Goal: Transaction & Acquisition: Obtain resource

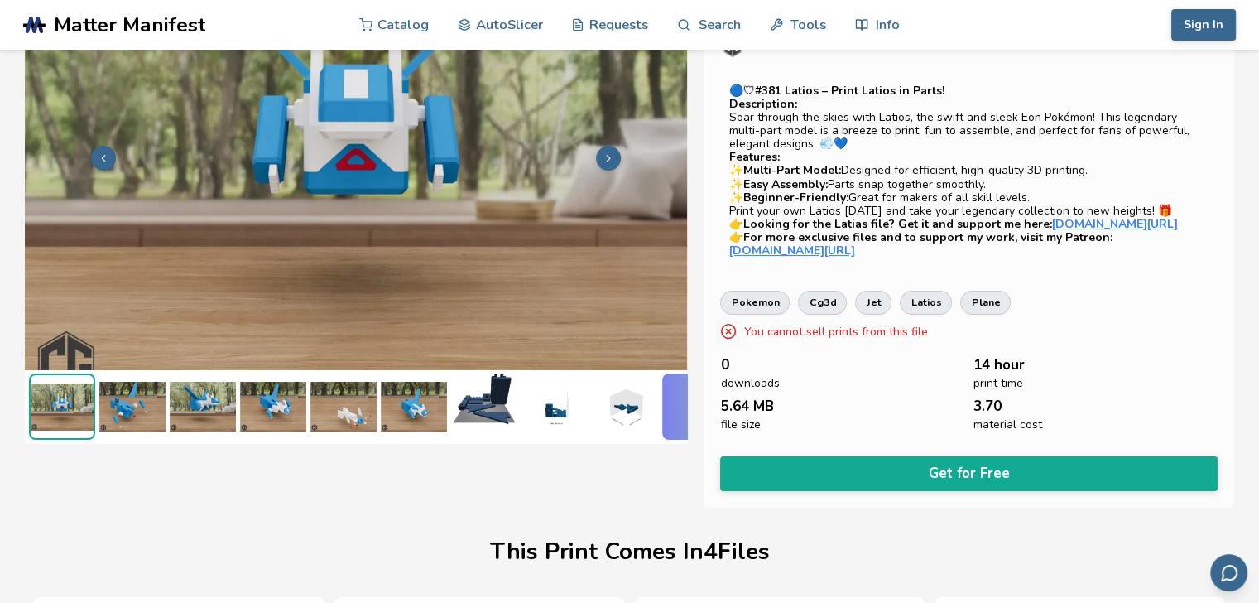
scroll to position [116, 7]
click at [959, 373] on div "0 downloads 14 hour print time 5.64 MB file size 3.70 material cost" at bounding box center [968, 394] width 497 height 75
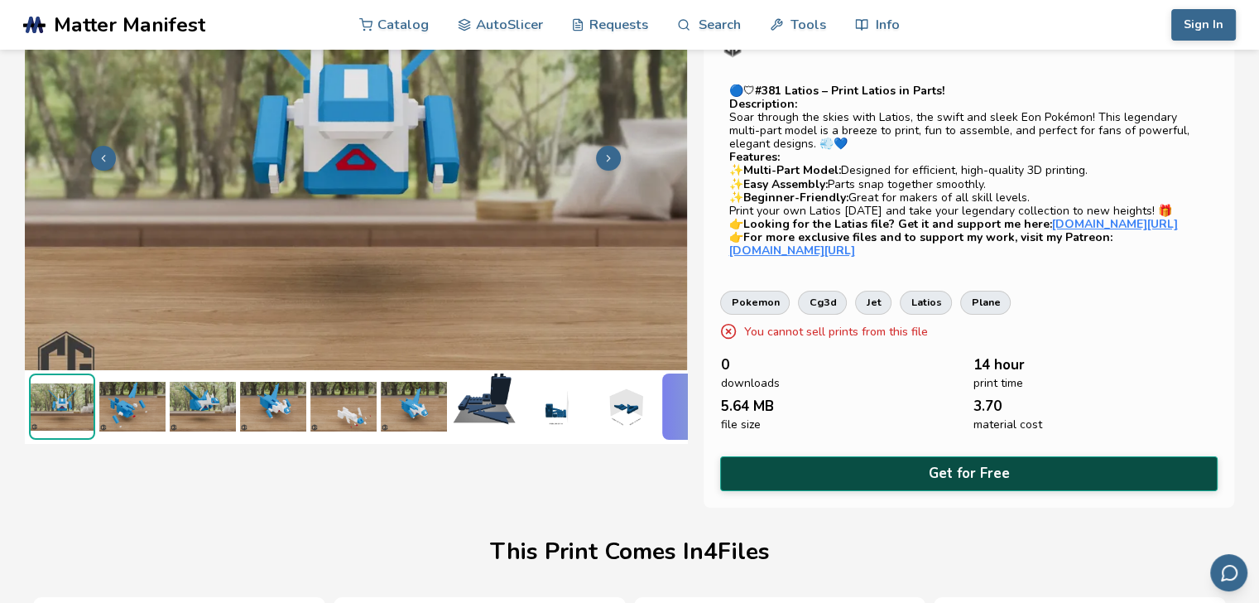
click at [1004, 490] on button "Get for Free" at bounding box center [968, 473] width 497 height 34
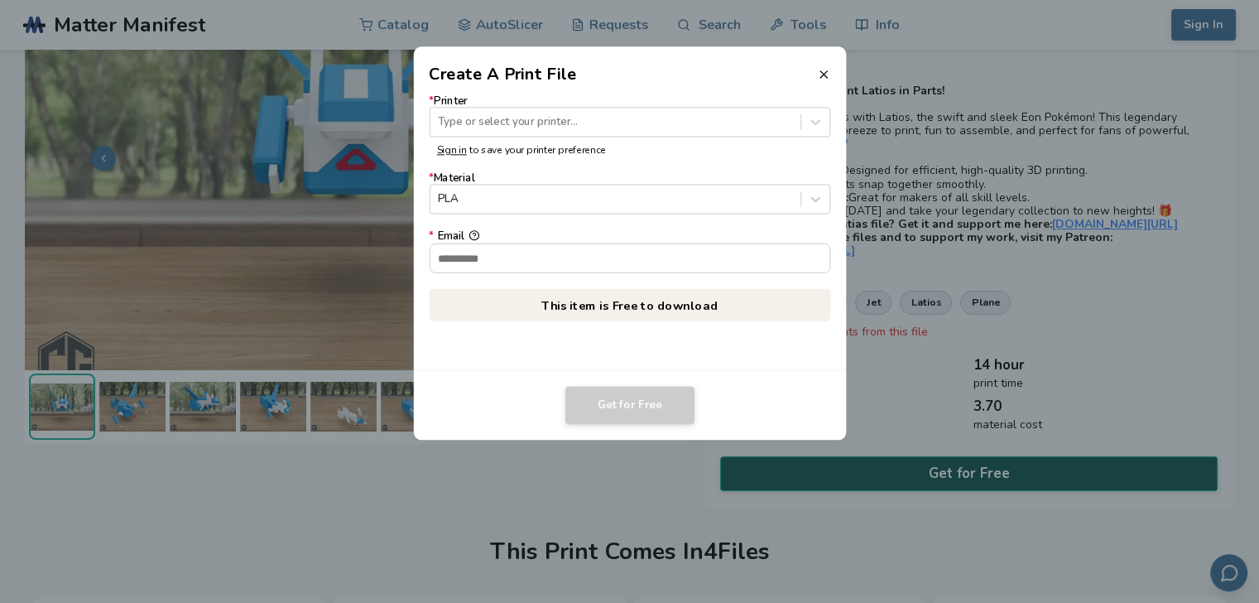
scroll to position [116, 0]
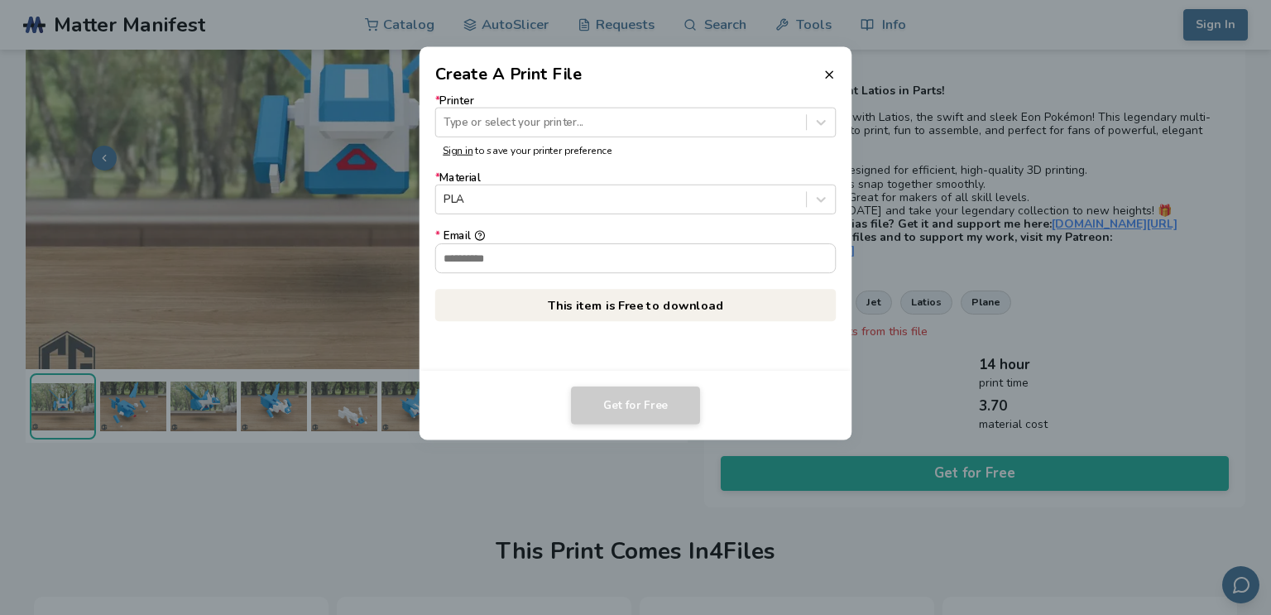
click at [824, 81] on header "Create A Print File" at bounding box center [636, 67] width 433 height 40
click at [830, 75] on line at bounding box center [829, 74] width 7 height 7
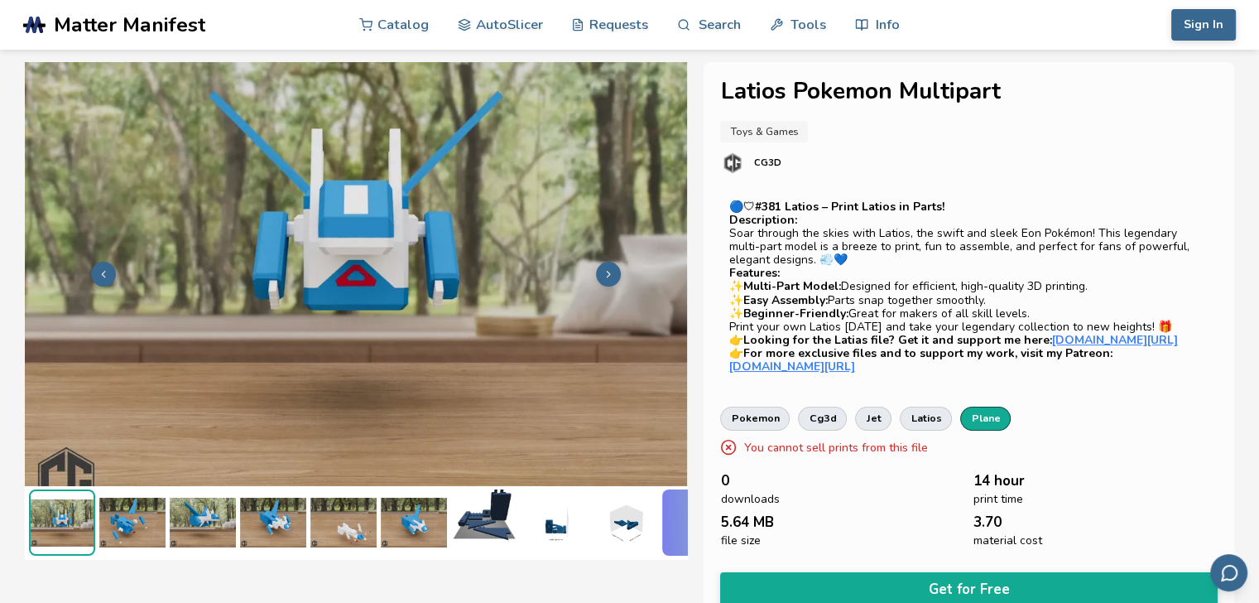
scroll to position [0, 7]
click at [130, 529] on img at bounding box center [132, 522] width 66 height 66
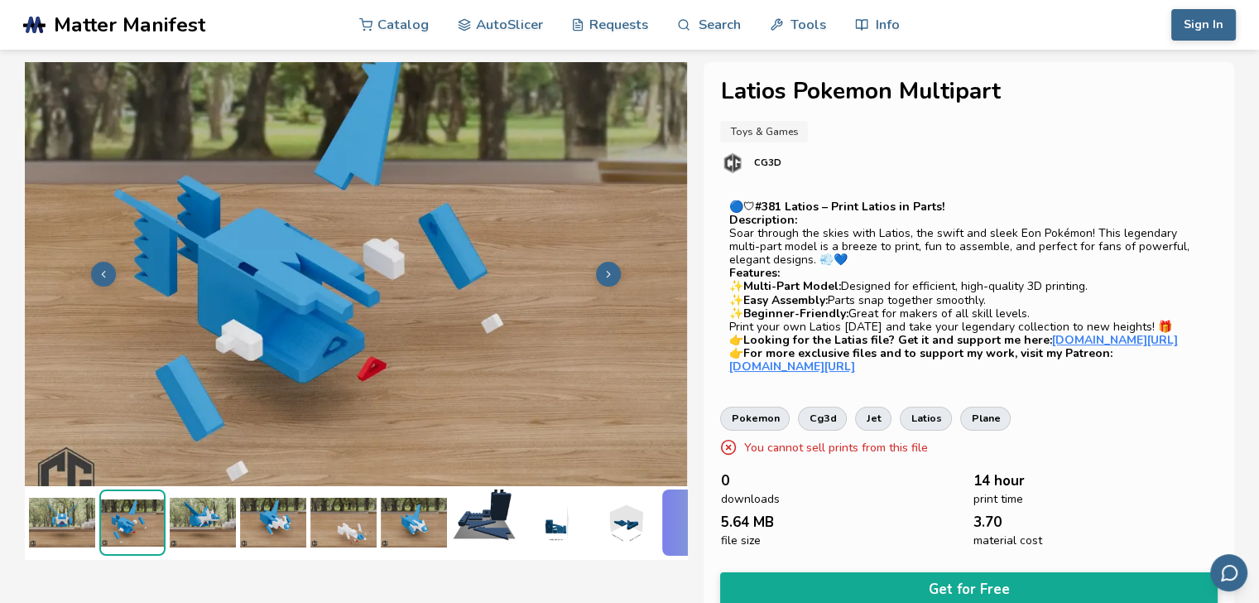
click at [141, 517] on img at bounding box center [132, 522] width 63 height 63
click at [202, 512] on img at bounding box center [203, 522] width 66 height 66
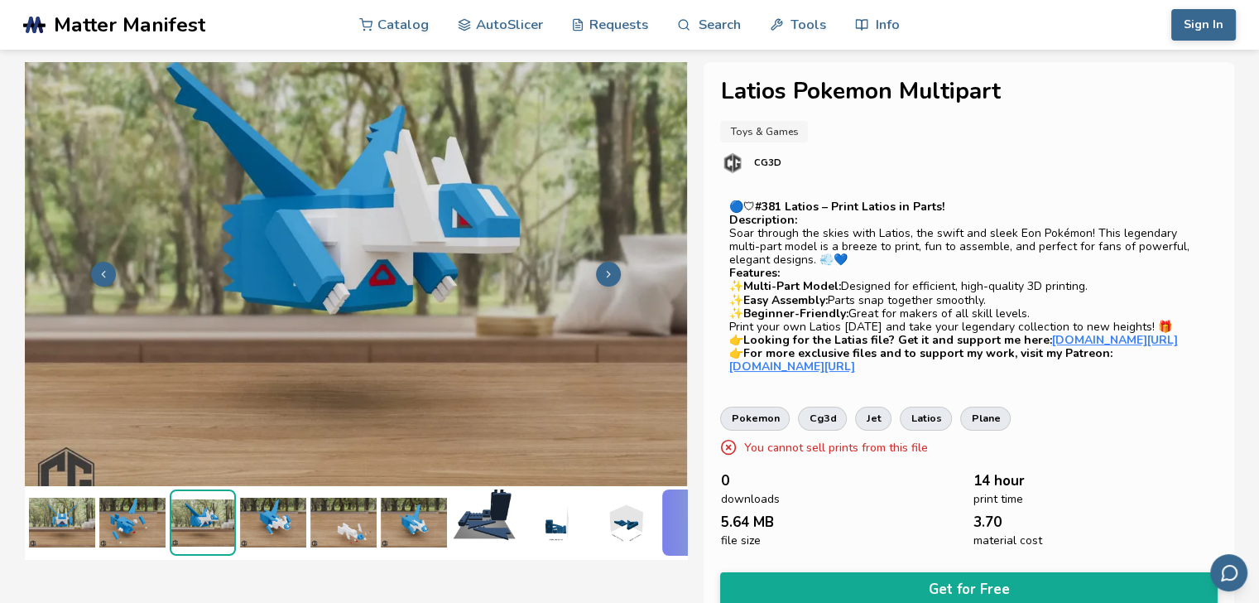
click at [482, 500] on img at bounding box center [484, 522] width 66 height 66
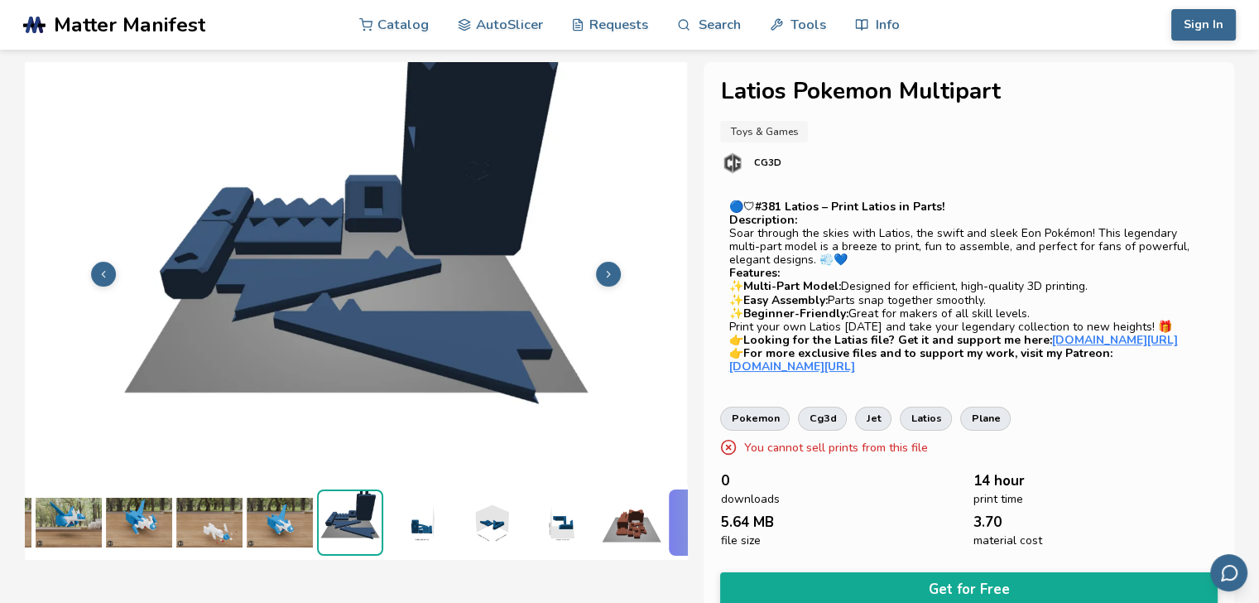
click at [463, 503] on img at bounding box center [491, 522] width 66 height 66
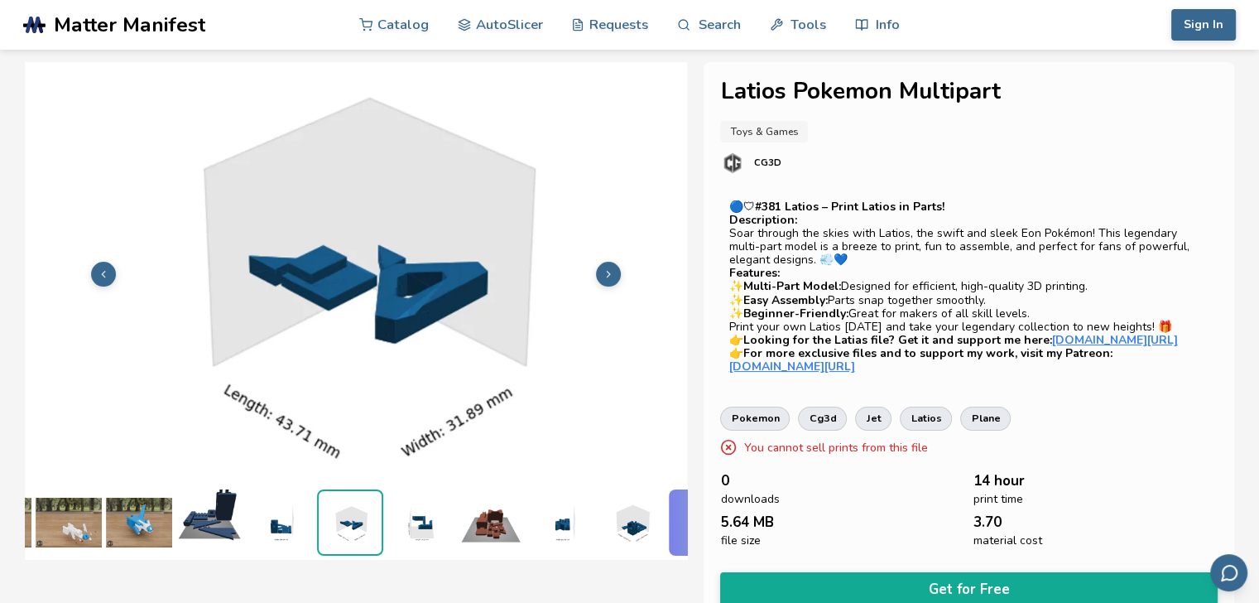
click at [500, 512] on img at bounding box center [491, 522] width 66 height 66
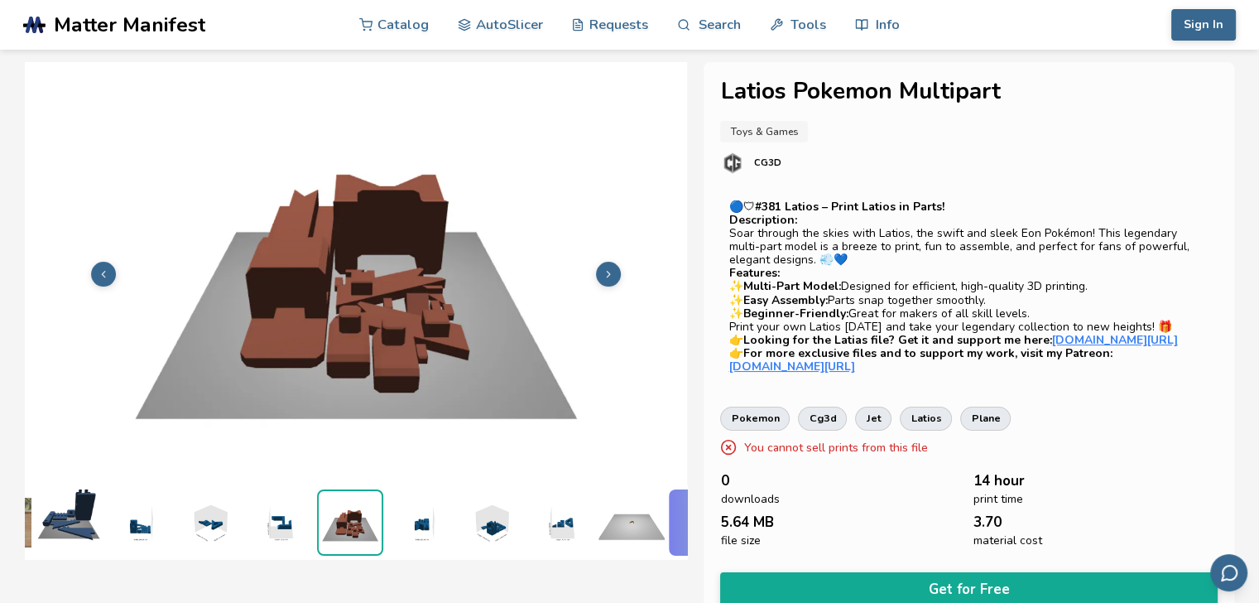
click at [323, 506] on img at bounding box center [350, 522] width 63 height 63
click at [253, 522] on img at bounding box center [280, 522] width 66 height 66
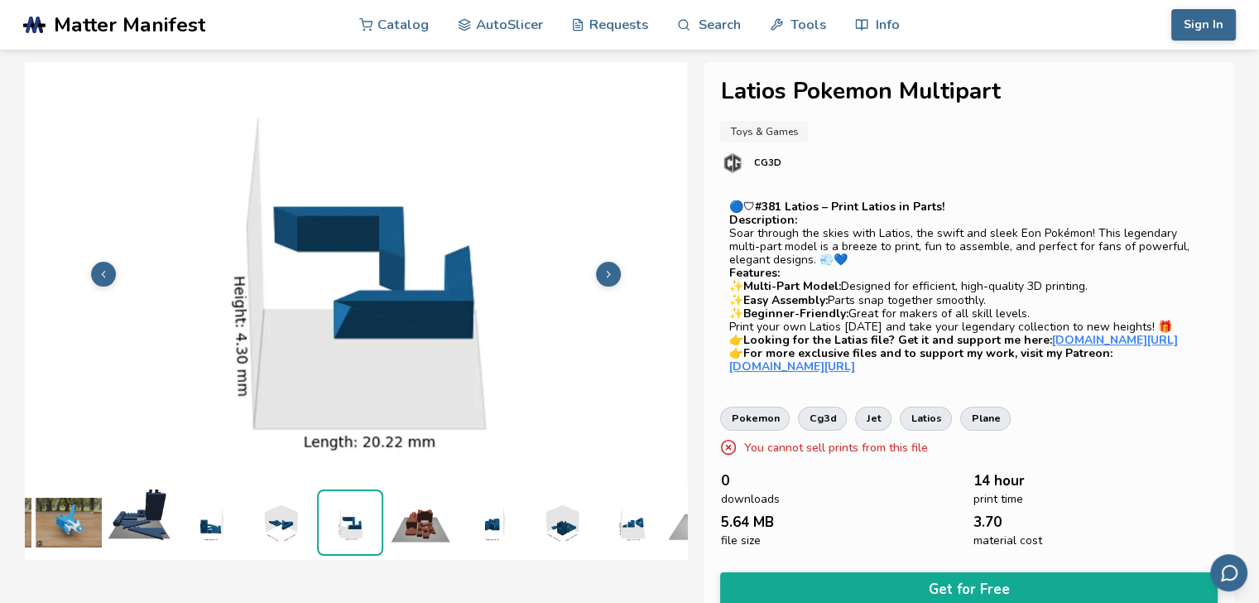
click at [233, 512] on img at bounding box center [209, 522] width 66 height 66
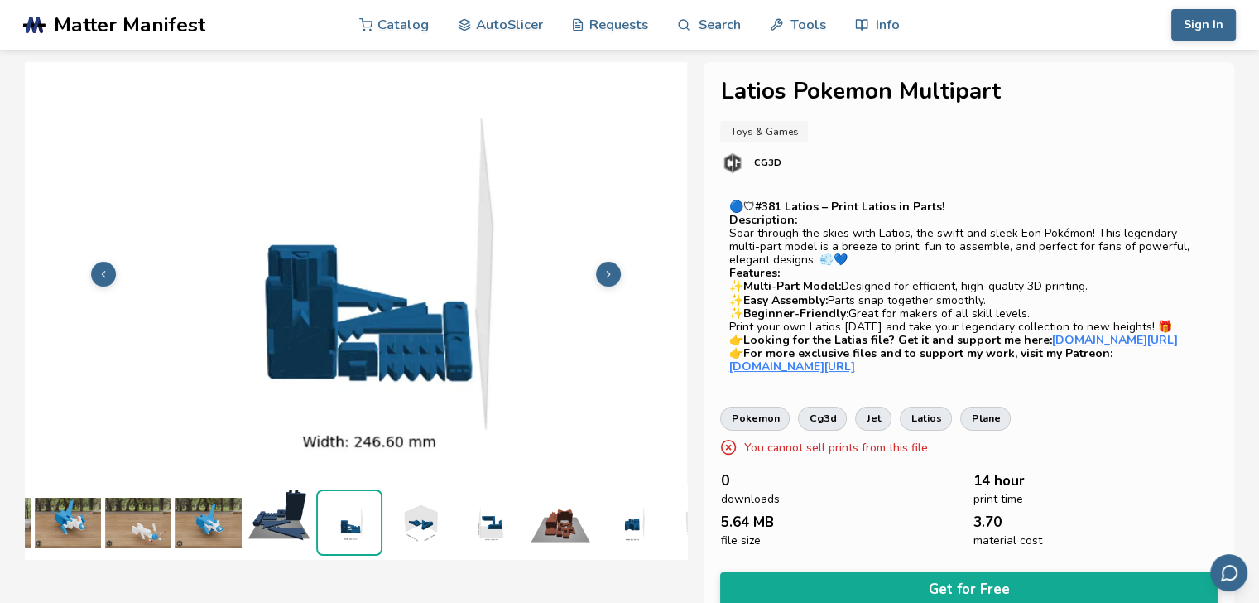
click at [202, 511] on img at bounding box center [208, 522] width 66 height 66
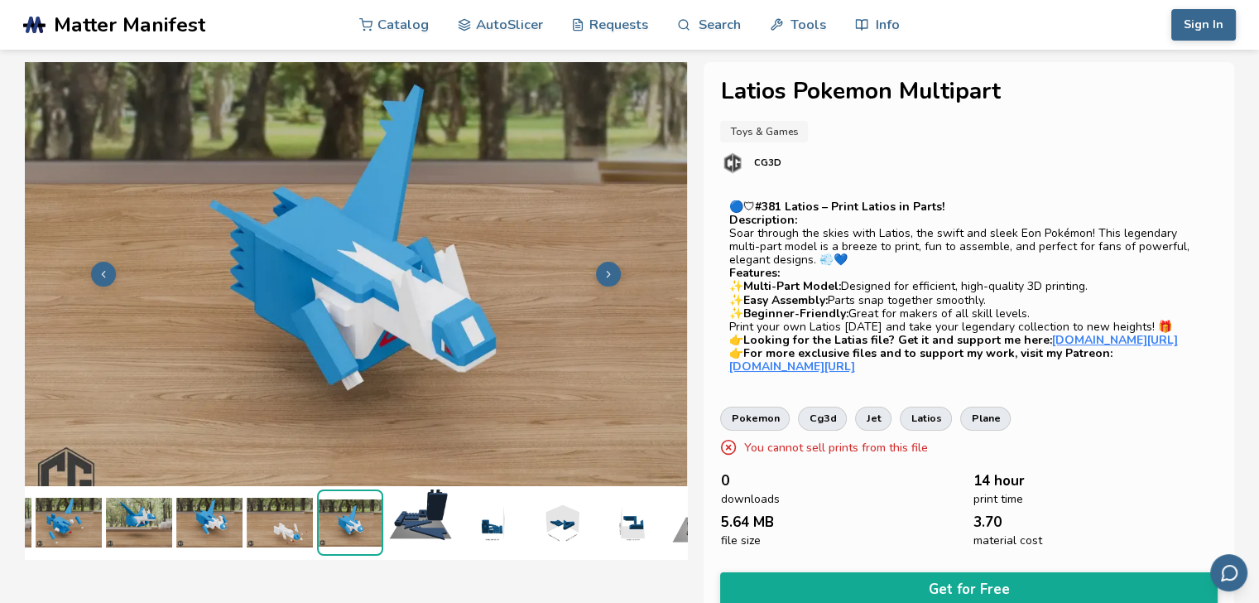
click at [384, 537] on ul at bounding box center [356, 522] width 662 height 74
click at [411, 510] on img at bounding box center [420, 522] width 66 height 66
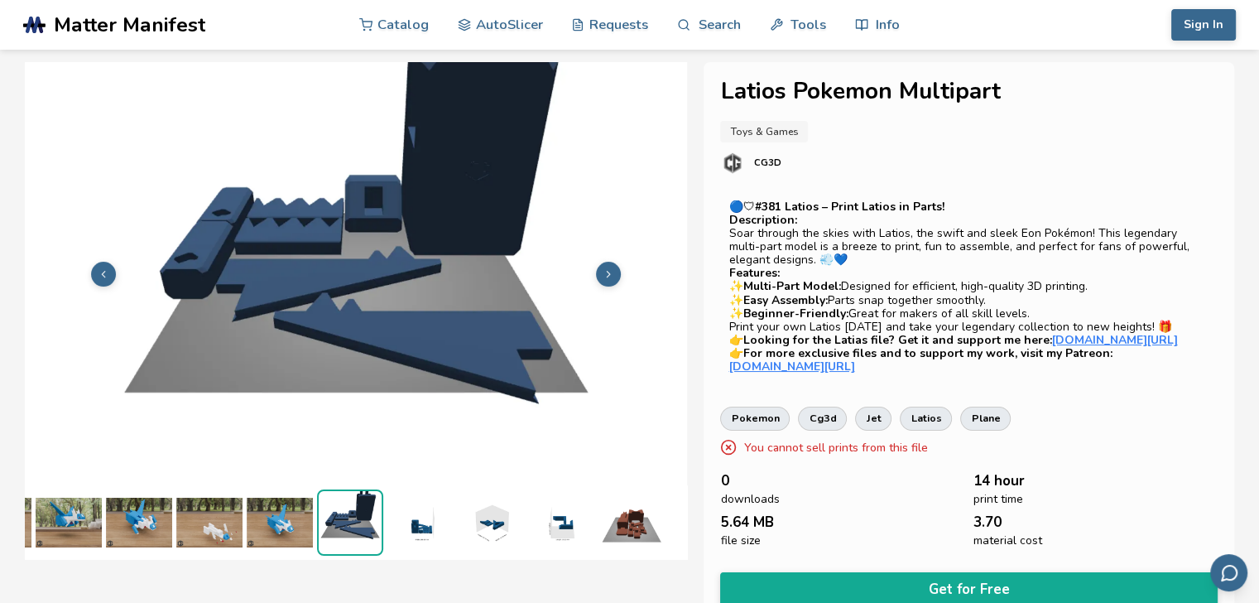
click at [448, 509] on img at bounding box center [420, 522] width 66 height 66
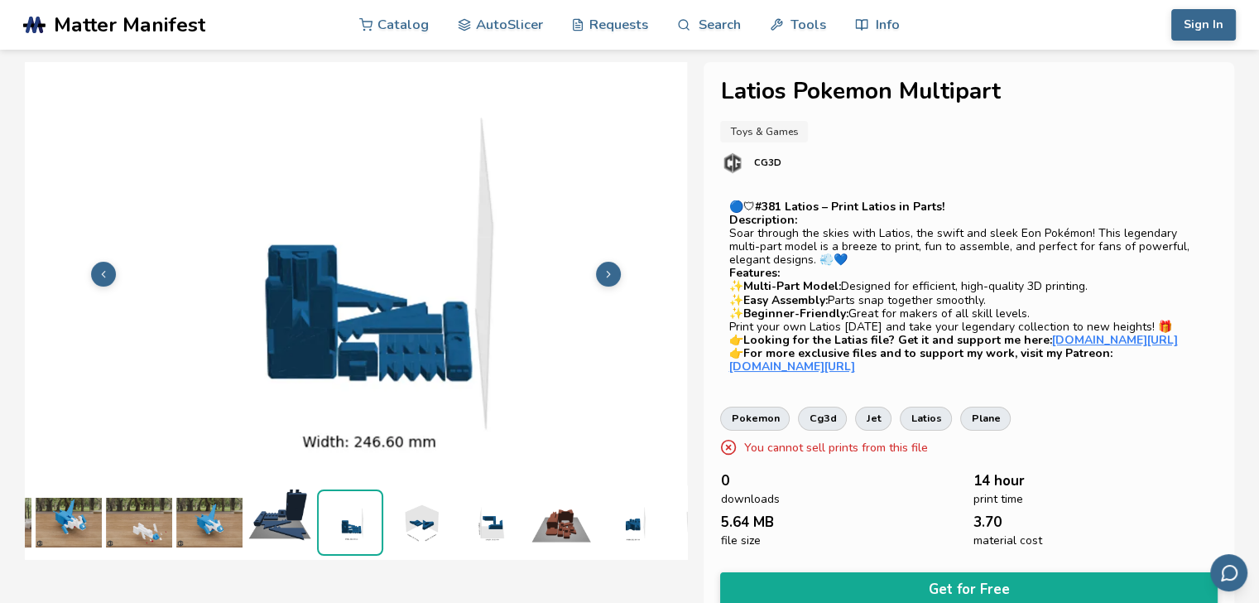
scroll to position [0, 205]
click at [420, 512] on img at bounding box center [420, 522] width 66 height 66
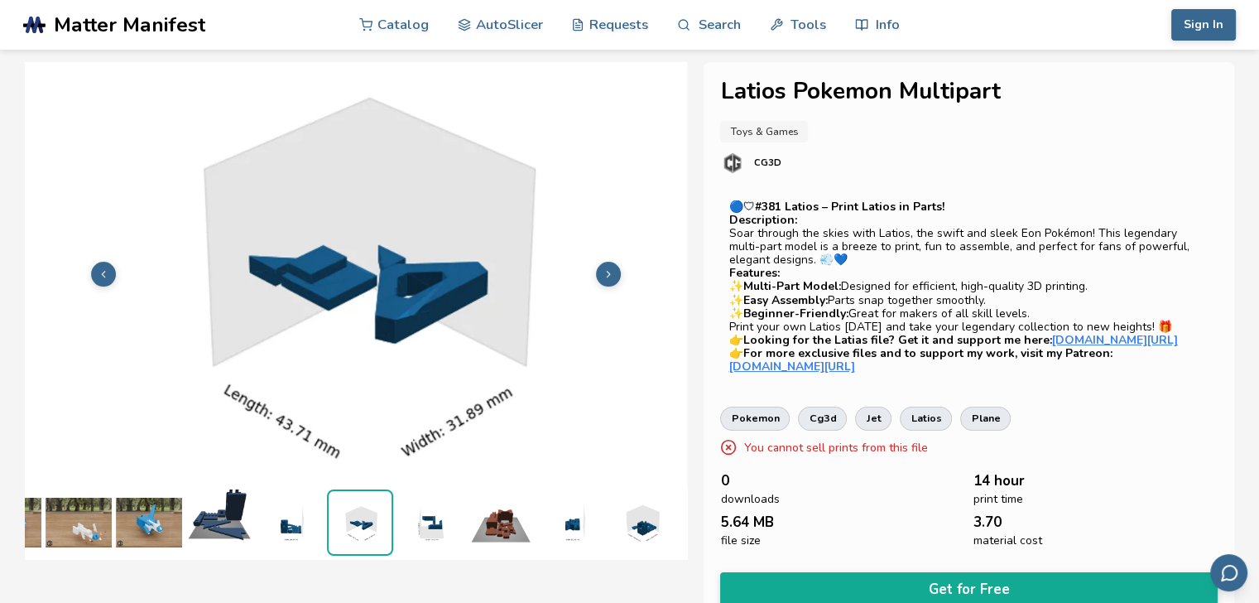
scroll to position [0, 275]
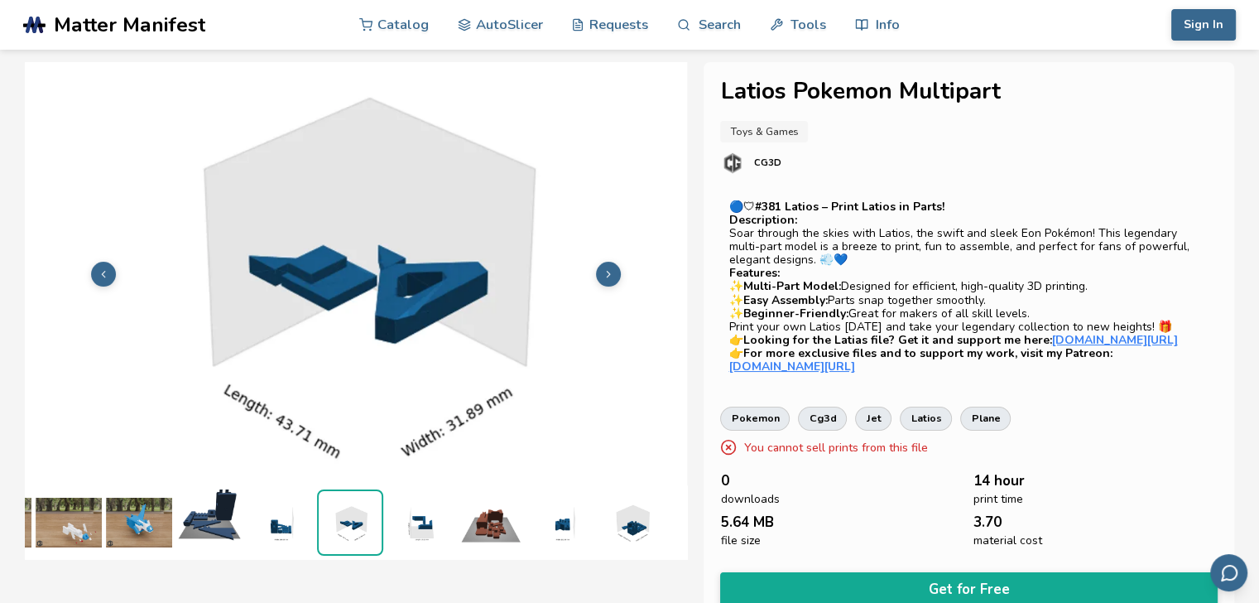
click at [458, 509] on img at bounding box center [491, 522] width 66 height 66
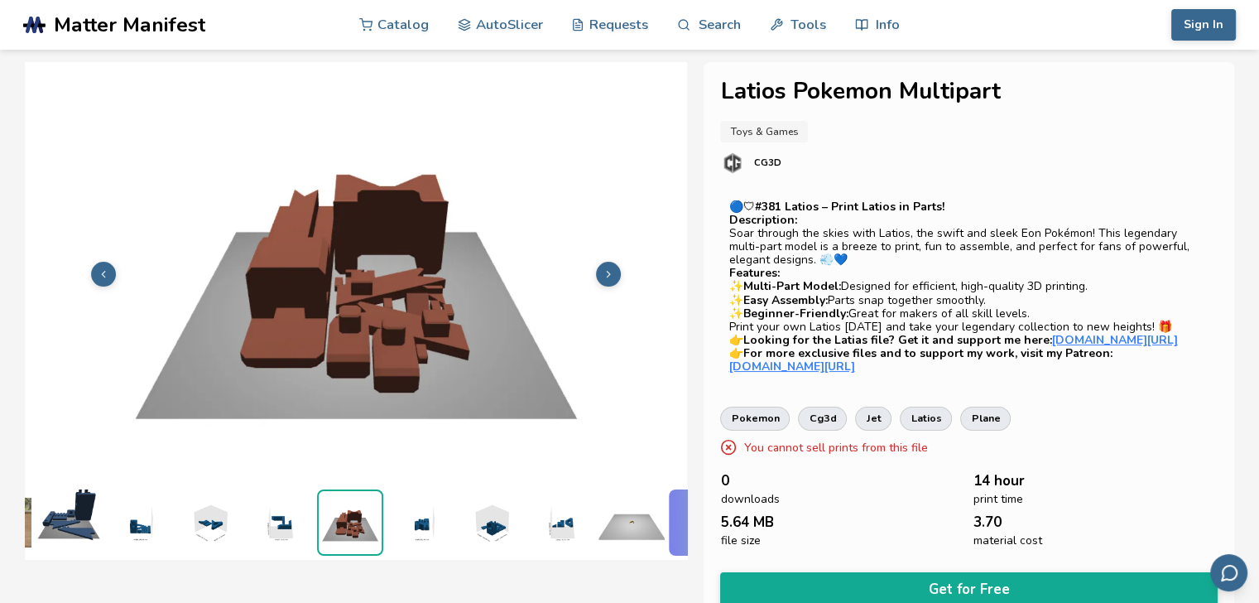
click at [412, 504] on img at bounding box center [420, 522] width 66 height 66
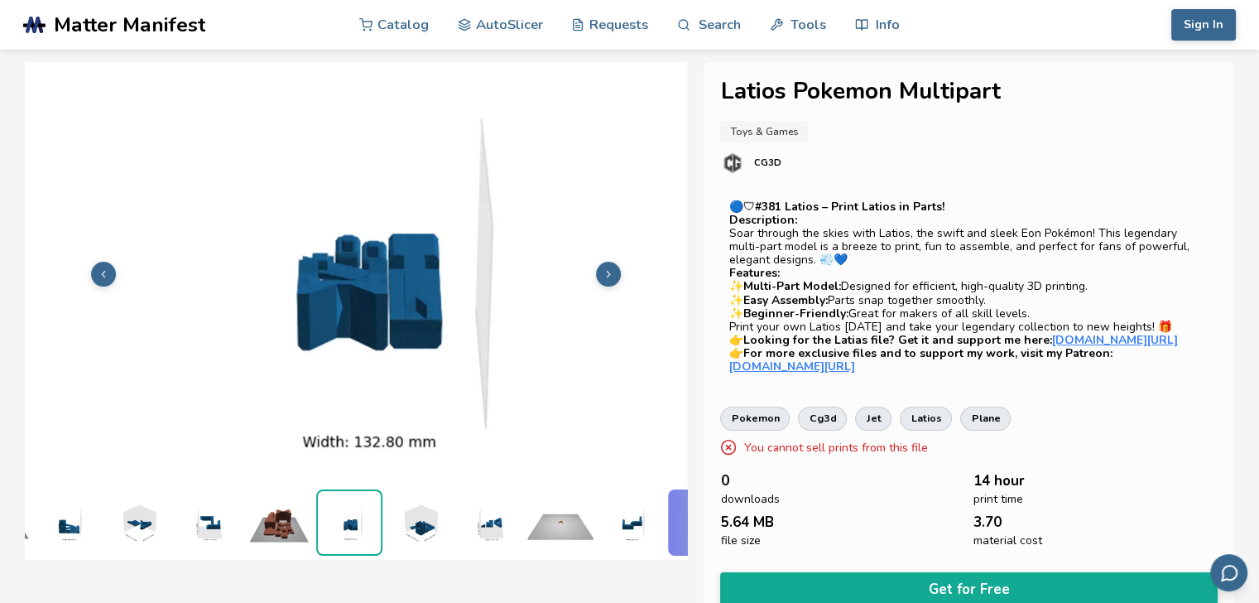
click at [406, 509] on img at bounding box center [420, 522] width 66 height 66
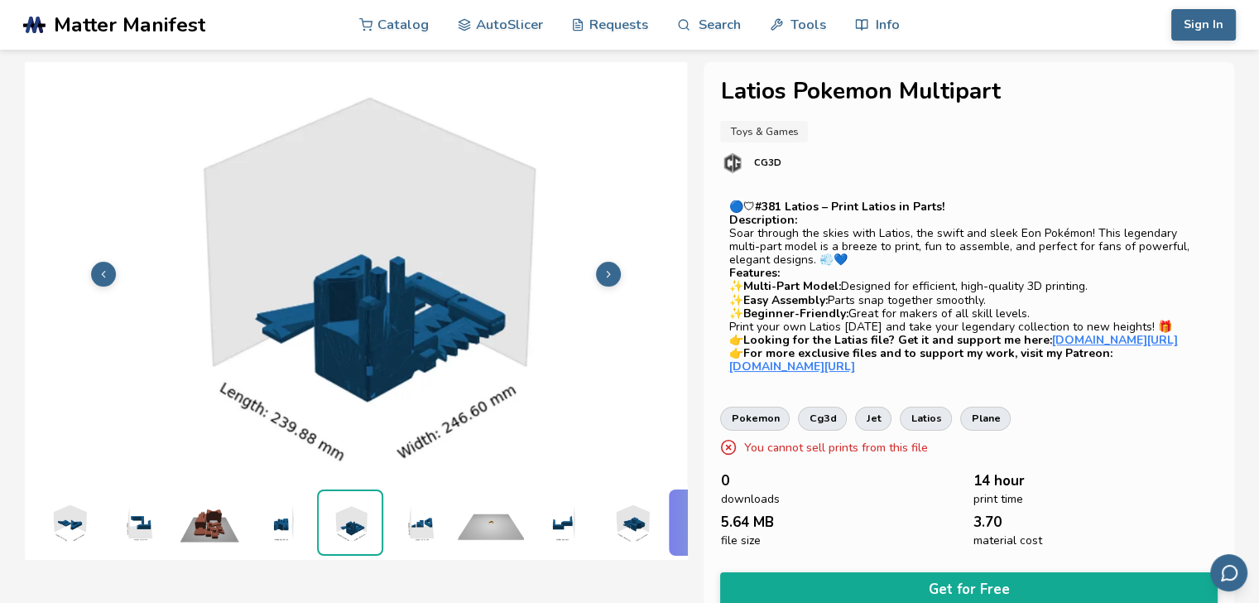
click at [422, 513] on img at bounding box center [420, 522] width 66 height 66
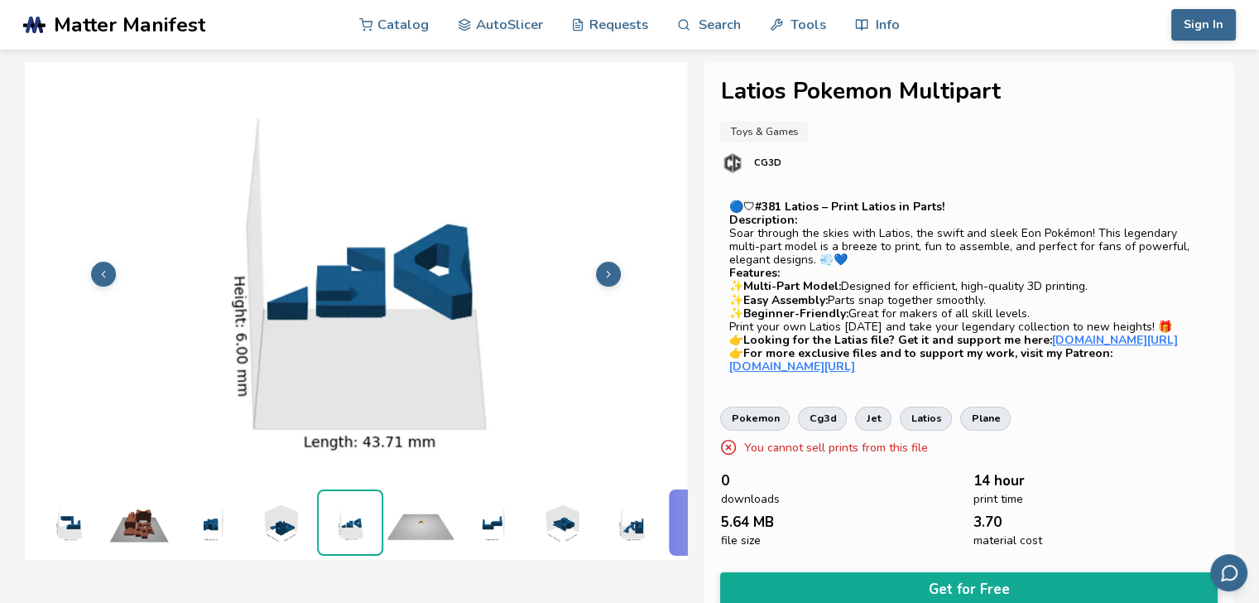
click at [281, 515] on img at bounding box center [280, 522] width 66 height 66
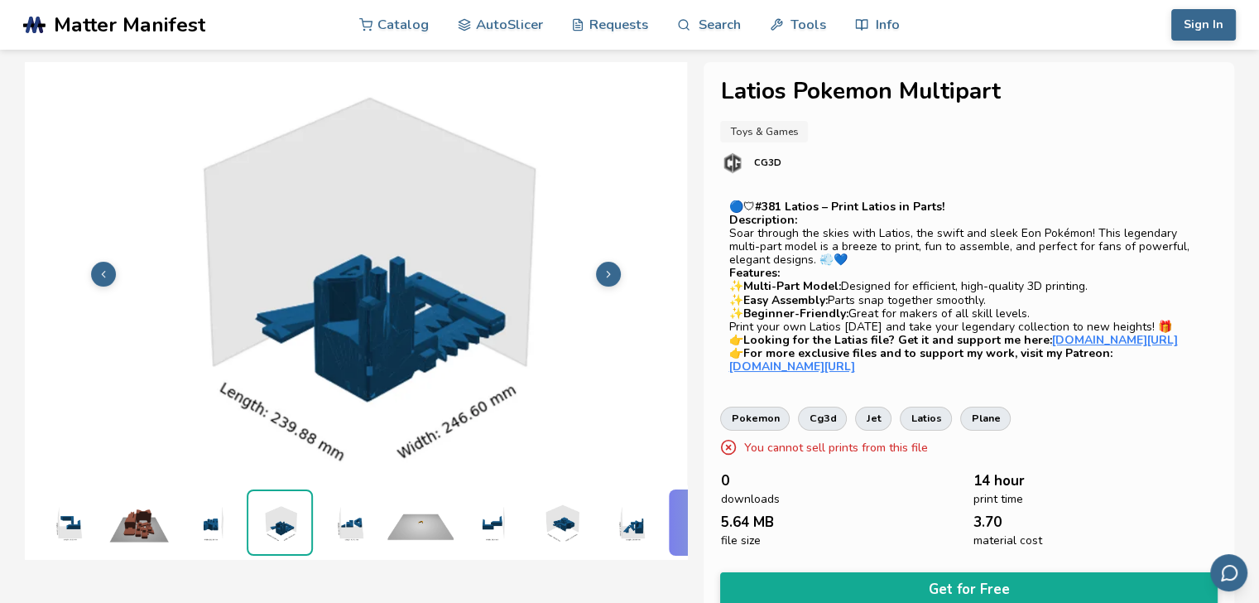
scroll to position [0, 556]
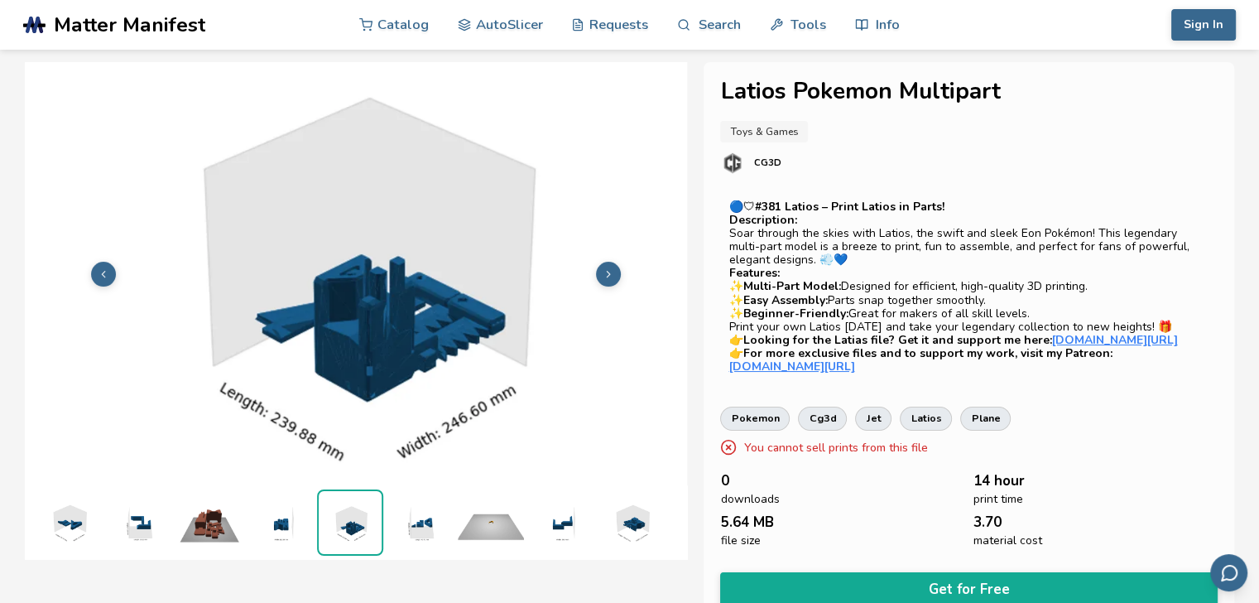
click at [413, 502] on img at bounding box center [420, 522] width 66 height 66
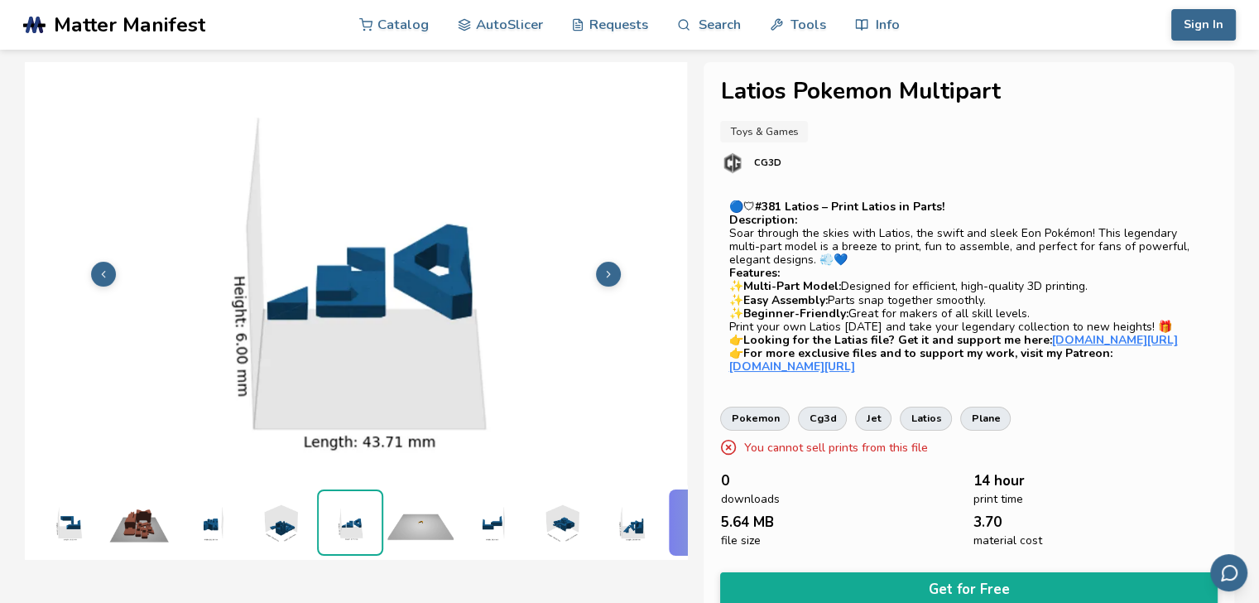
click at [440, 506] on img at bounding box center [420, 522] width 66 height 66
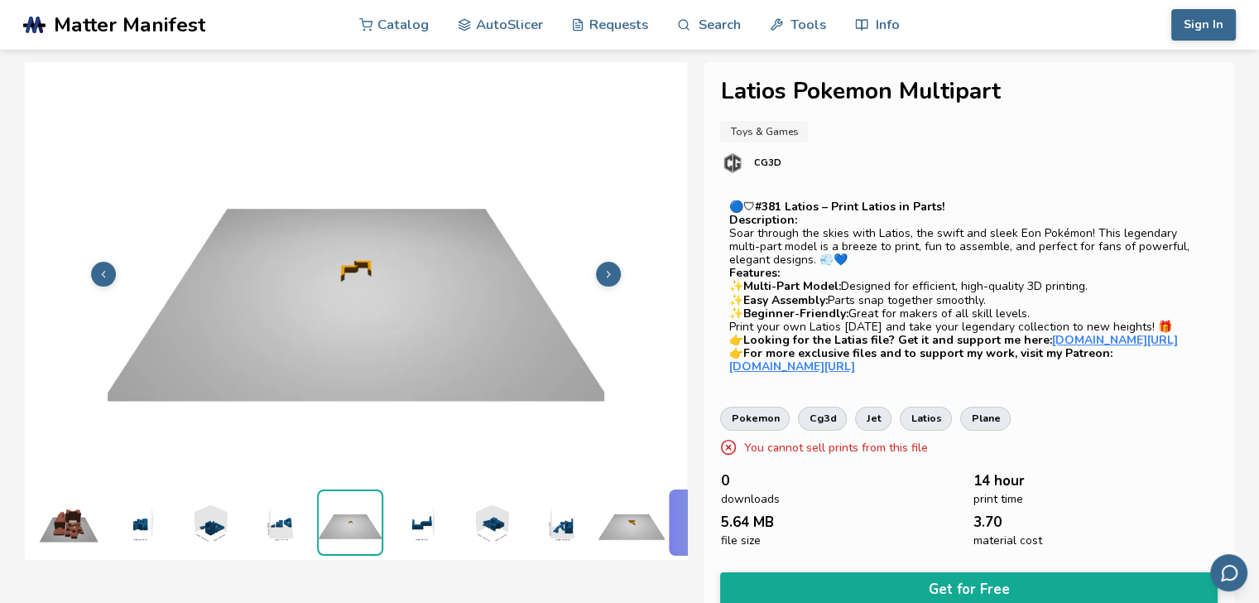
click at [424, 506] on img at bounding box center [420, 522] width 66 height 66
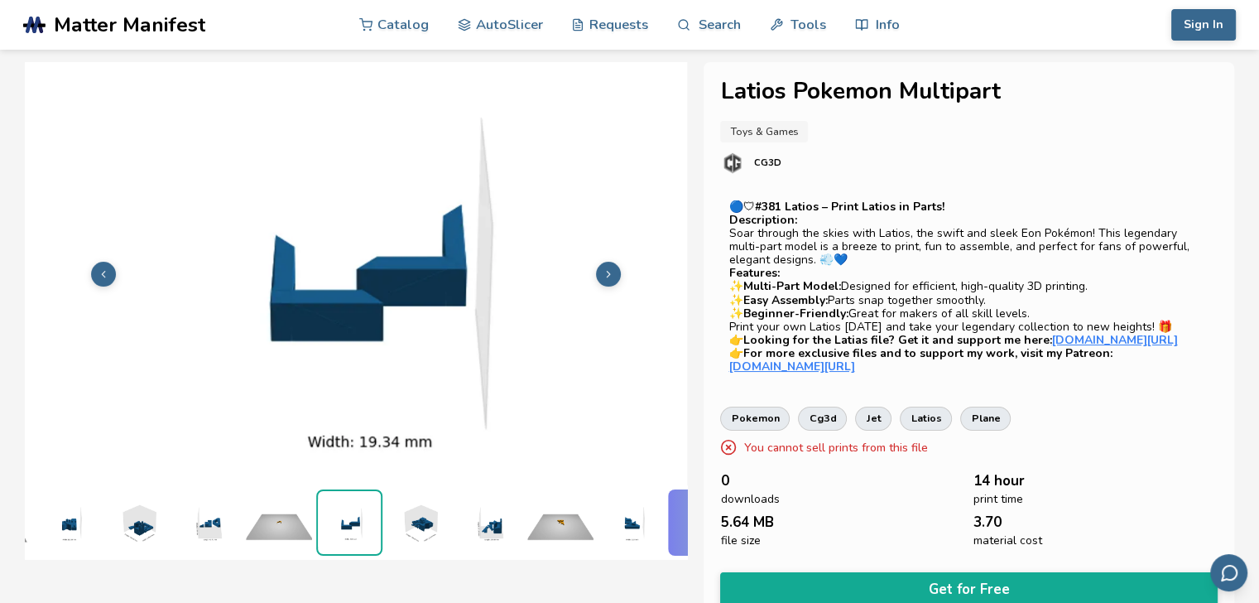
click at [424, 506] on img at bounding box center [420, 522] width 66 height 66
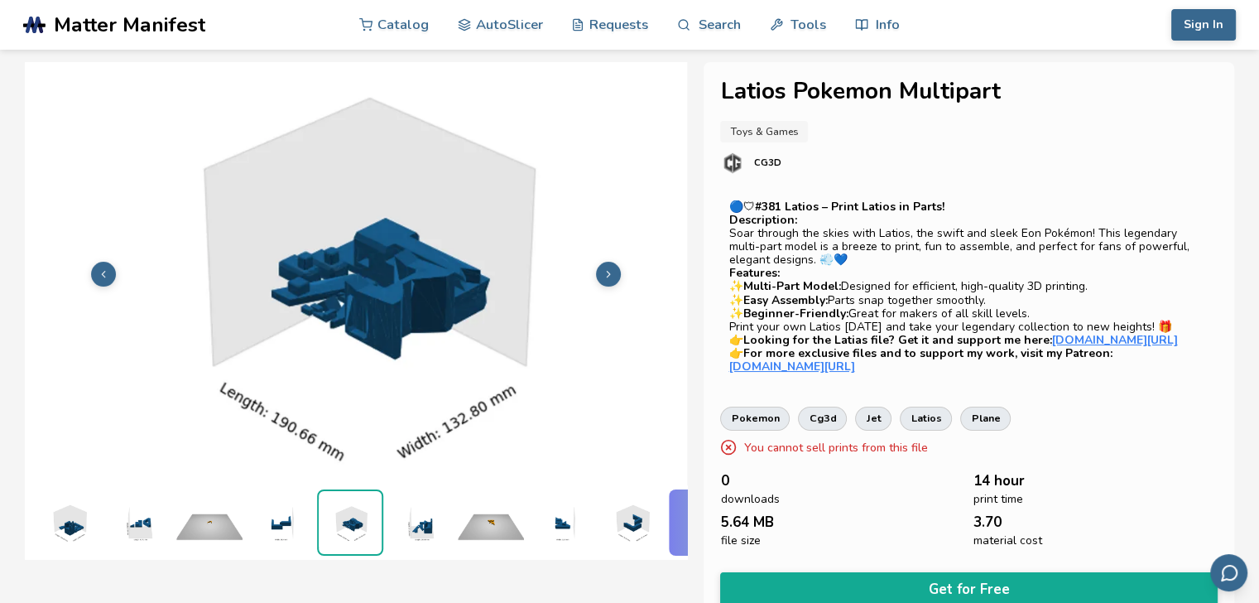
click at [424, 506] on img at bounding box center [420, 522] width 66 height 66
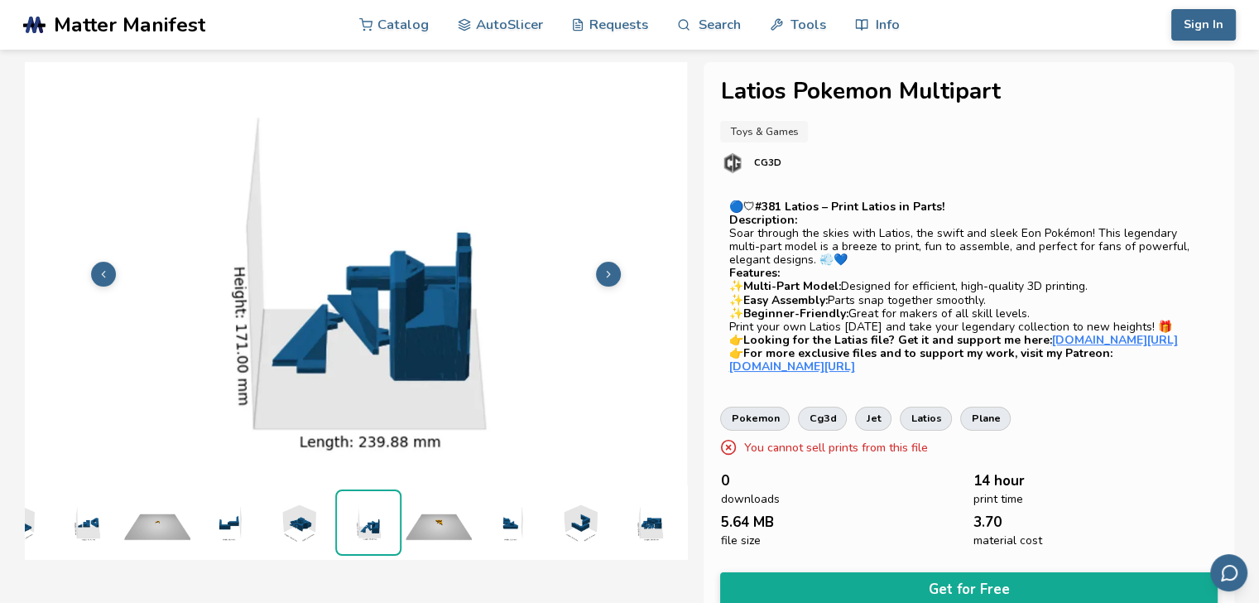
click at [425, 506] on img at bounding box center [439, 522] width 66 height 66
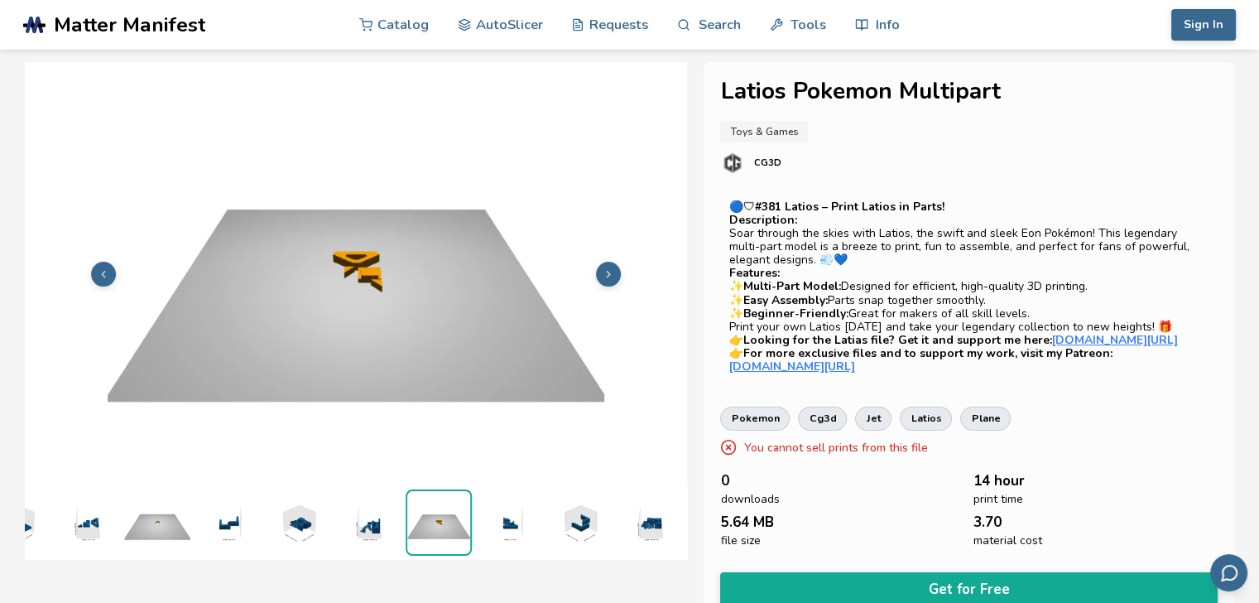
click at [490, 517] on img at bounding box center [509, 522] width 66 height 66
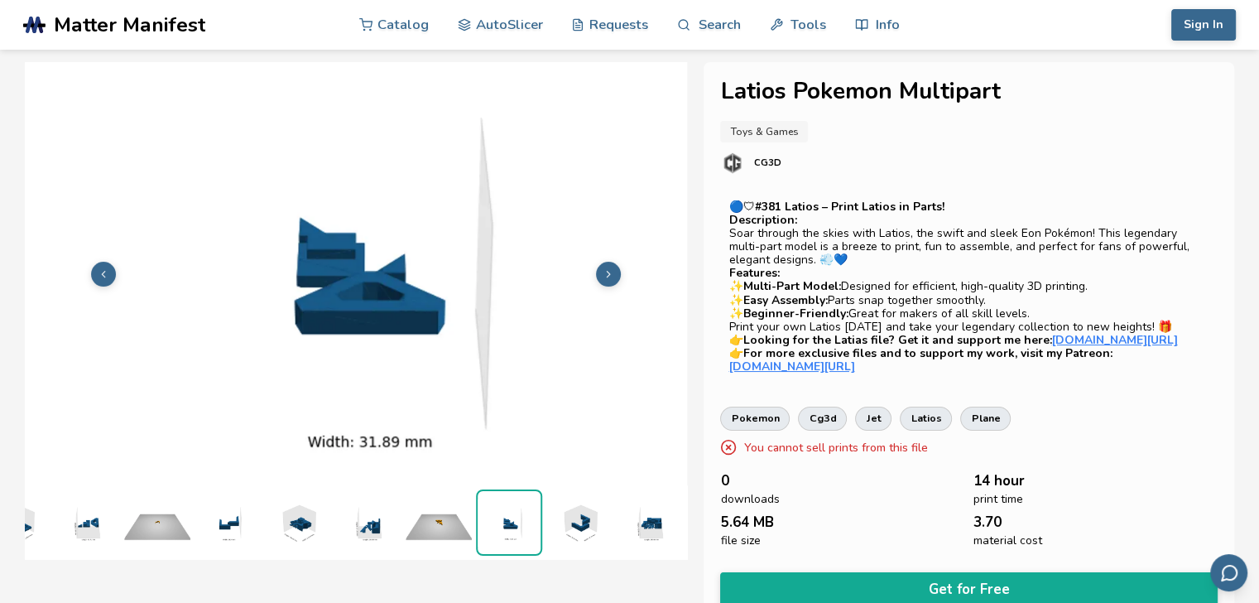
click at [546, 514] on img at bounding box center [579, 522] width 66 height 66
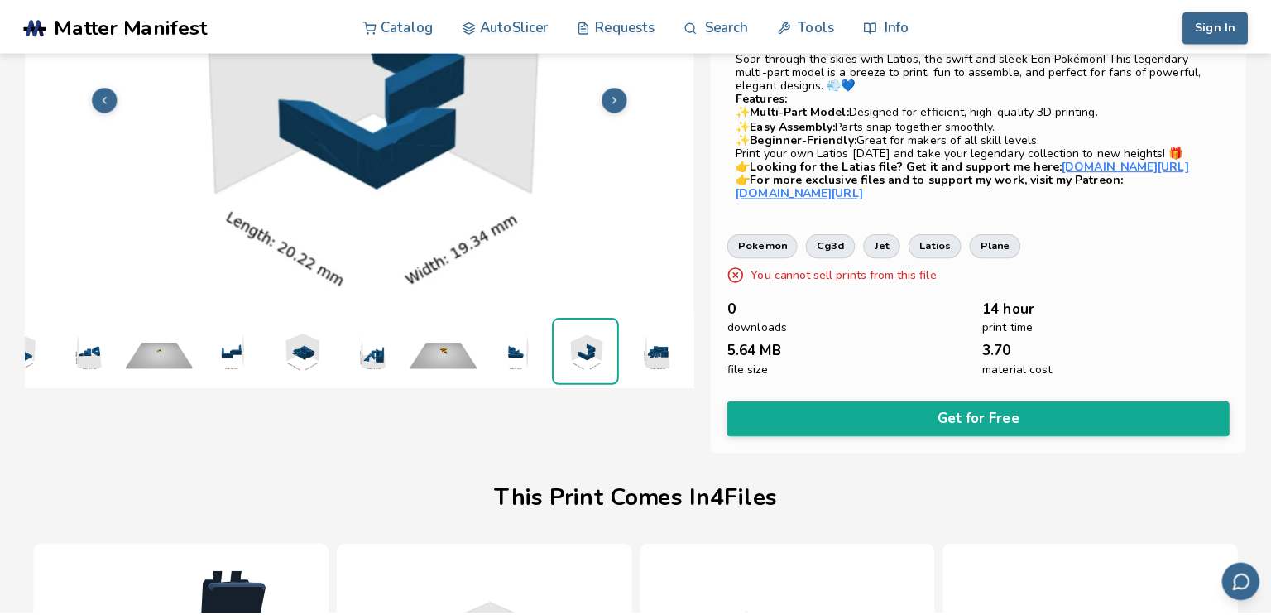
scroll to position [179, 0]
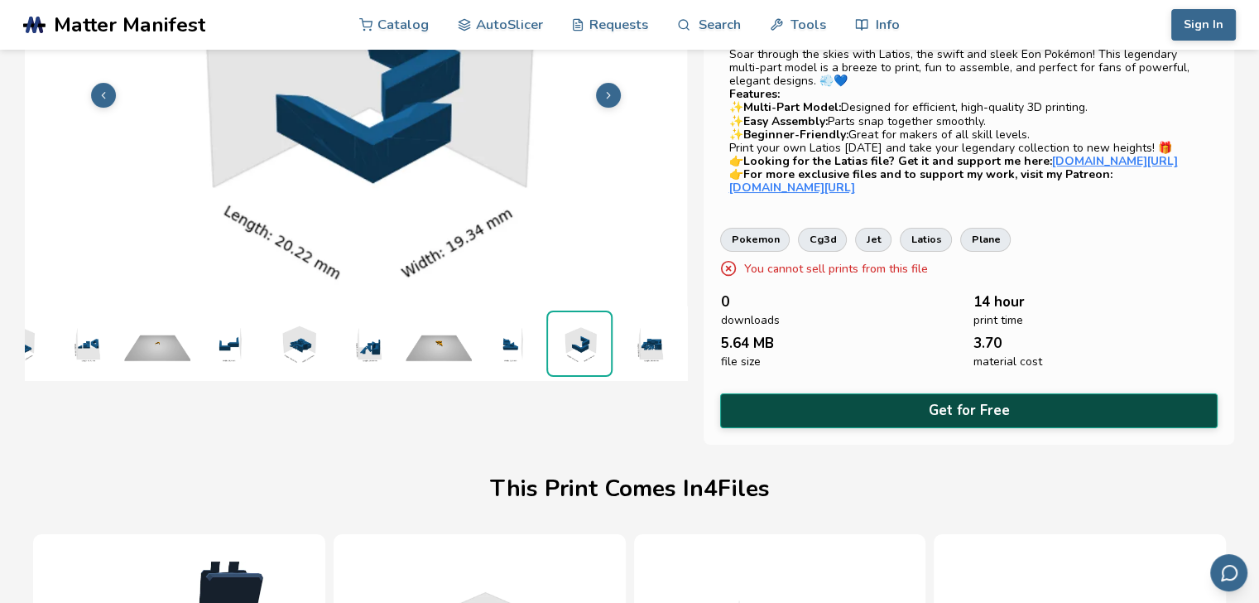
click at [888, 417] on button "Get for Free" at bounding box center [968, 410] width 497 height 34
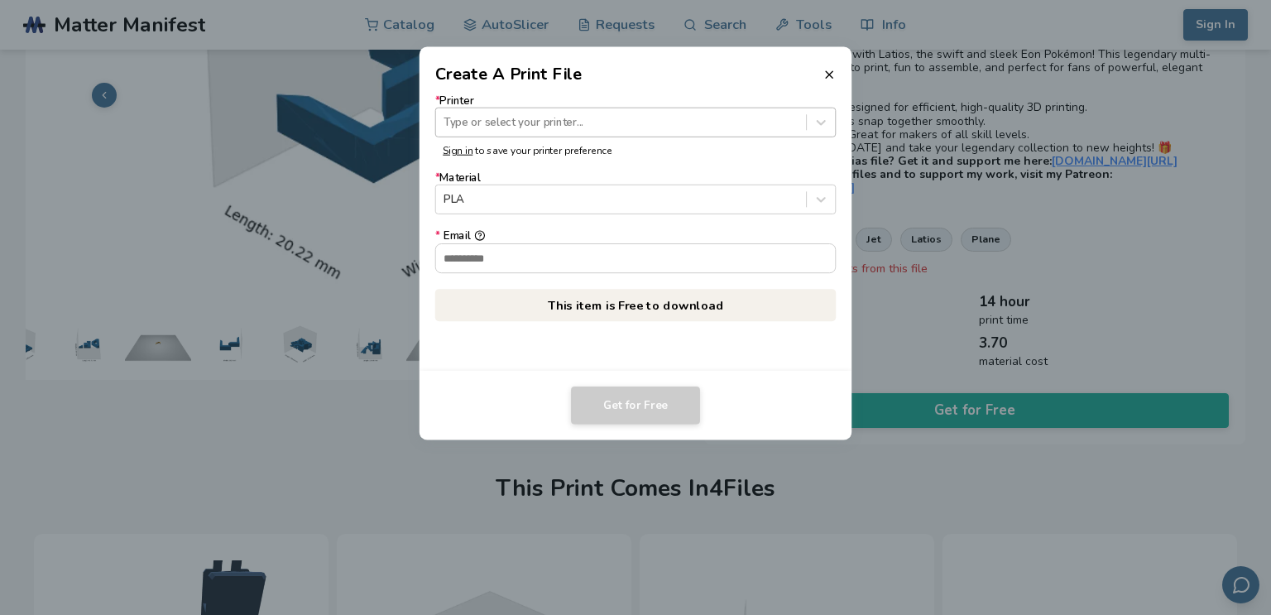
click at [586, 137] on div "Type or select your printer..." at bounding box center [635, 123] width 401 height 30
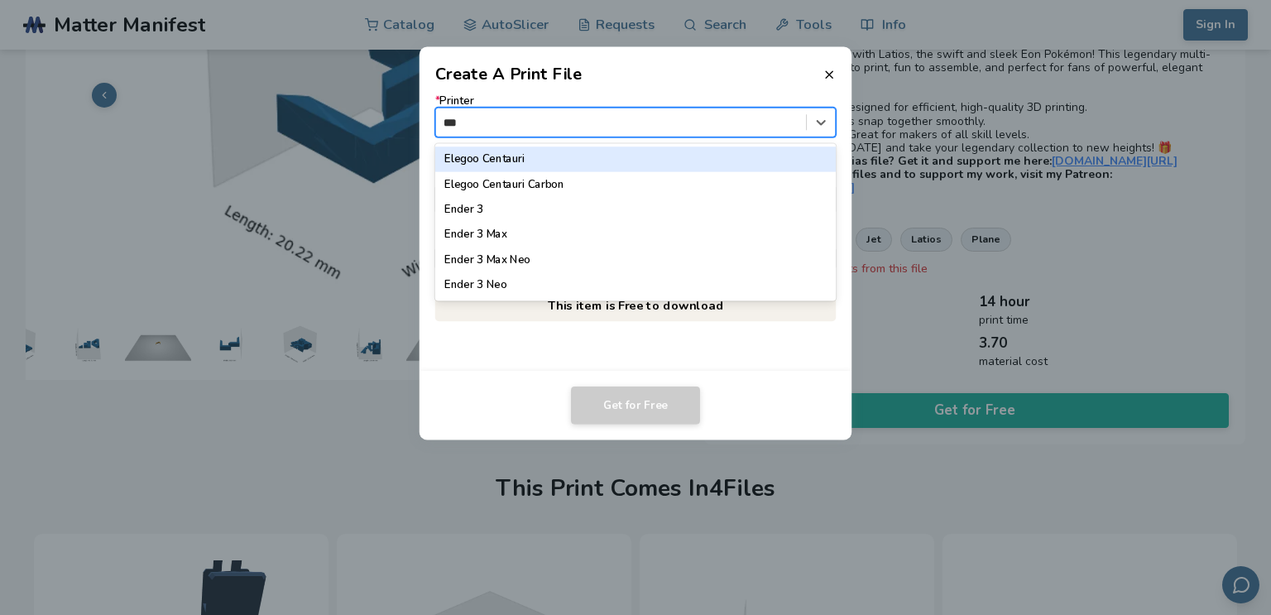
type input "****"
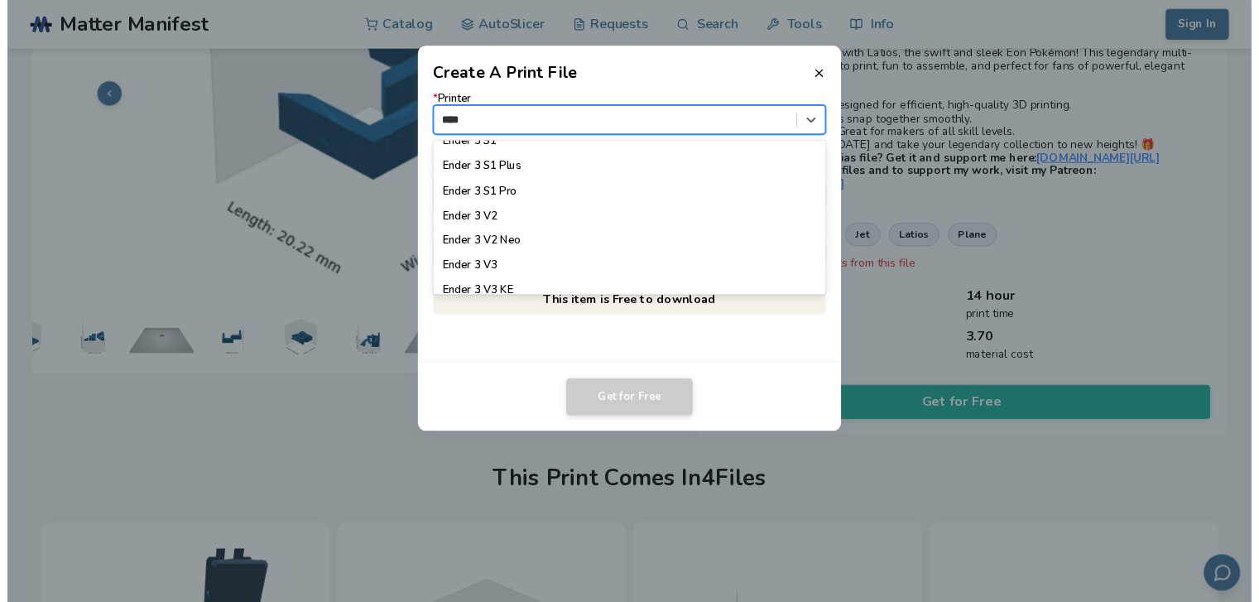
scroll to position [151, 0]
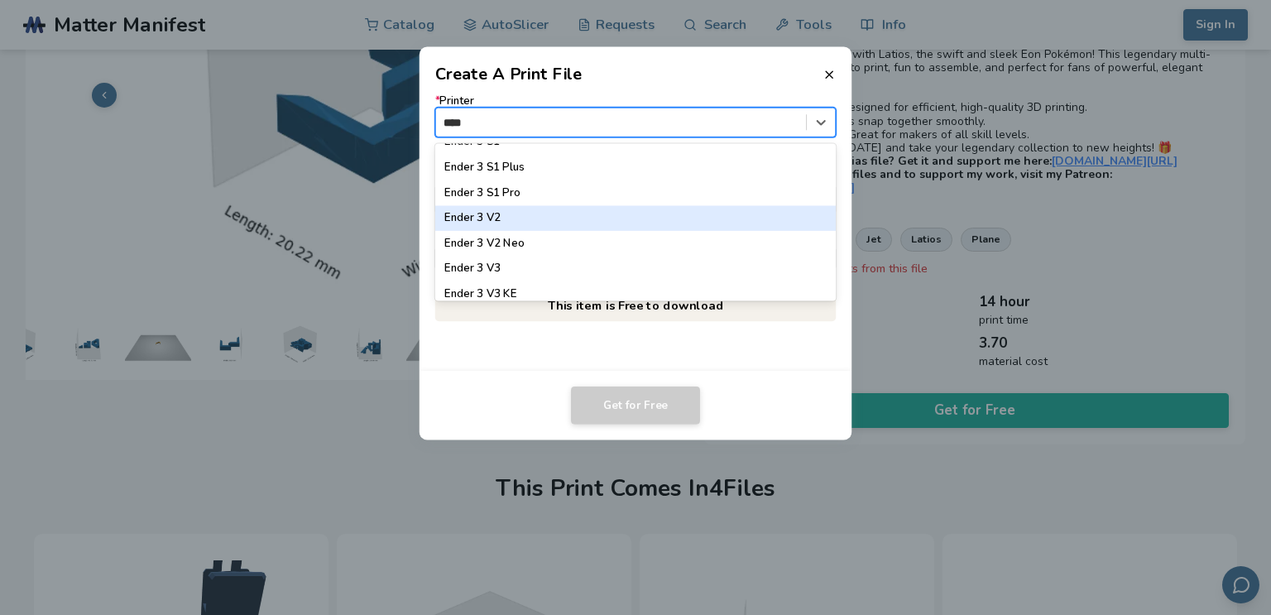
click at [495, 209] on div "Ender 3 V2" at bounding box center [635, 217] width 401 height 25
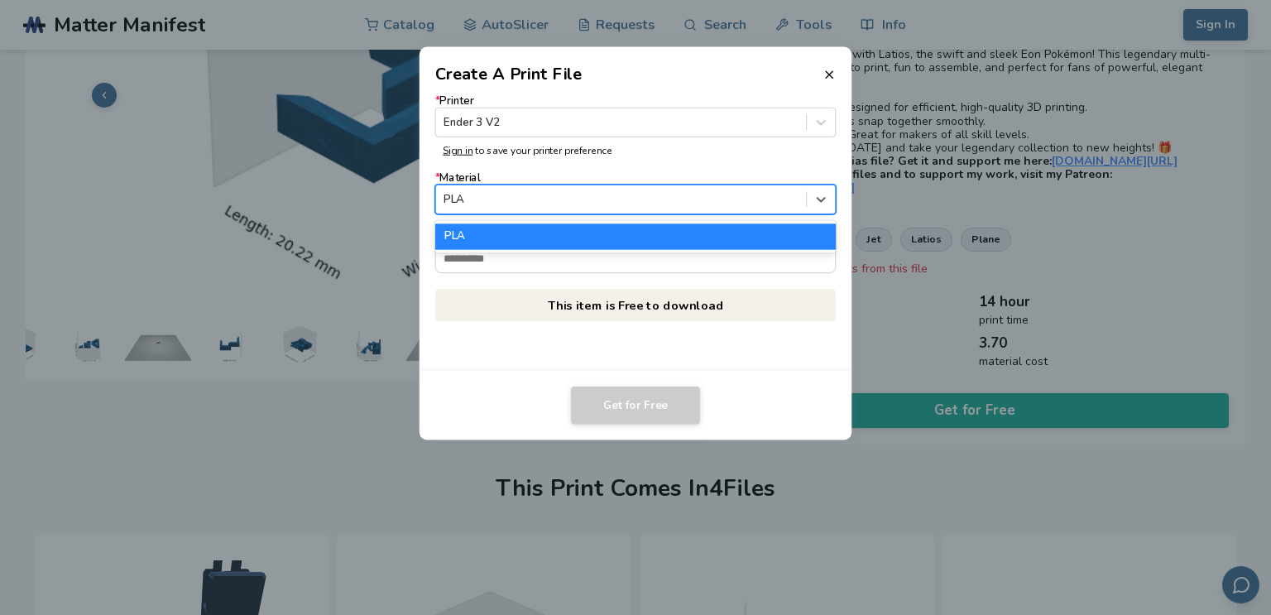
click at [594, 201] on div at bounding box center [621, 200] width 354 height 16
click at [582, 237] on div "PLA" at bounding box center [635, 236] width 401 height 25
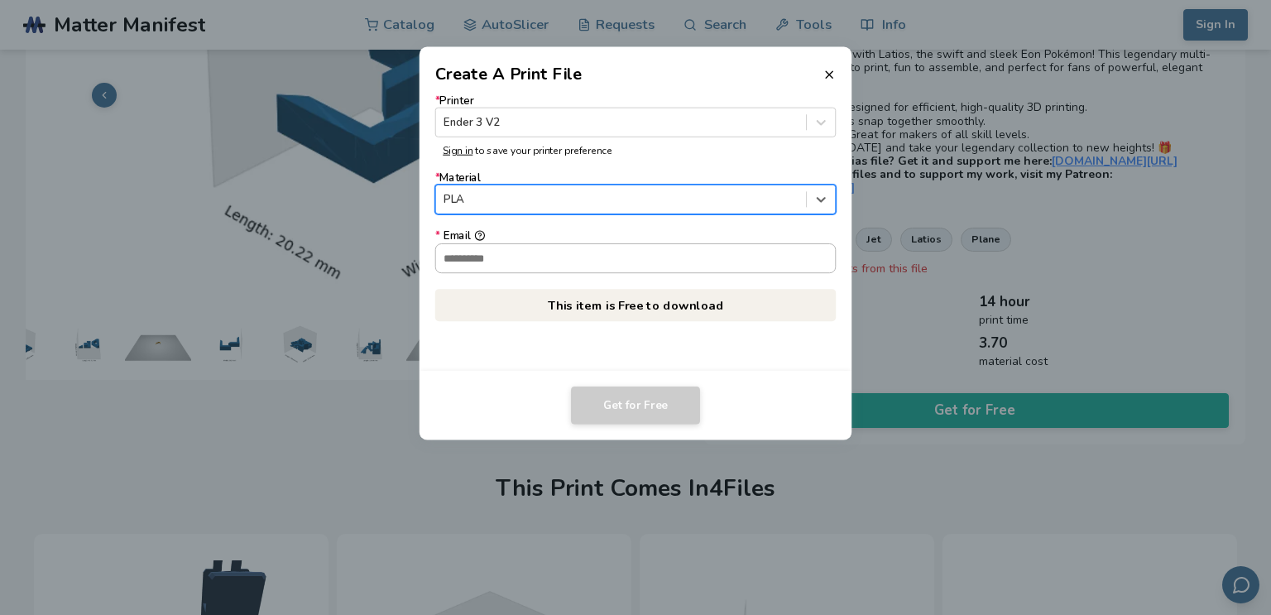
click at [591, 251] on input "* Email" at bounding box center [636, 258] width 400 height 28
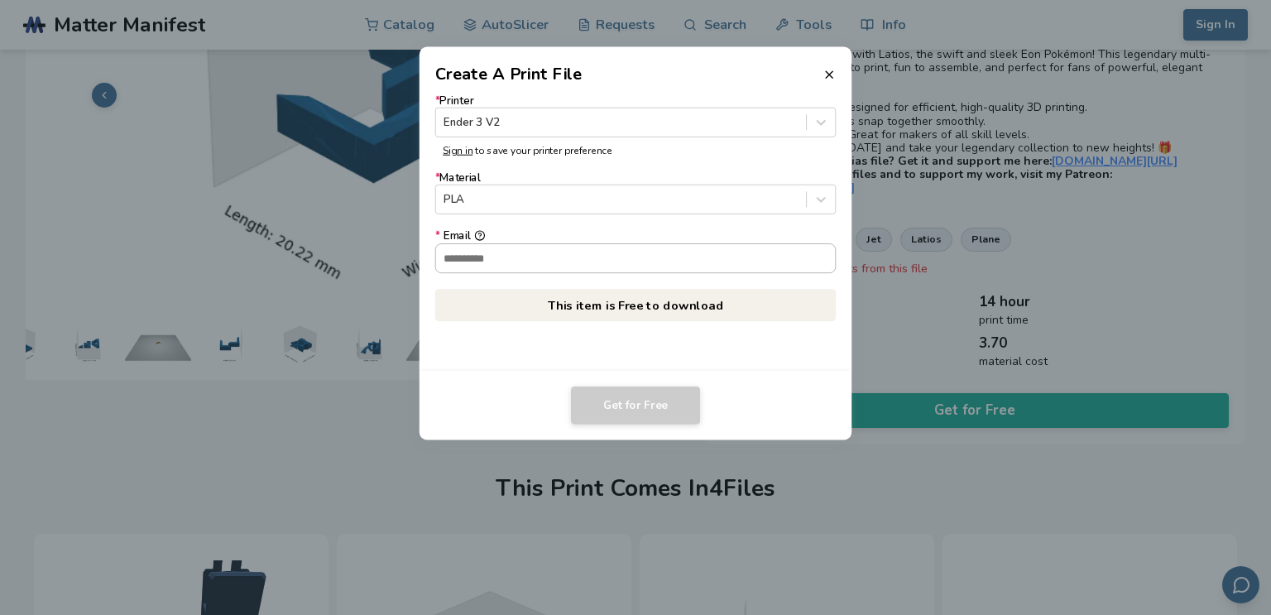
type input "**********"
click at [630, 401] on button "Get for Free" at bounding box center [635, 406] width 129 height 38
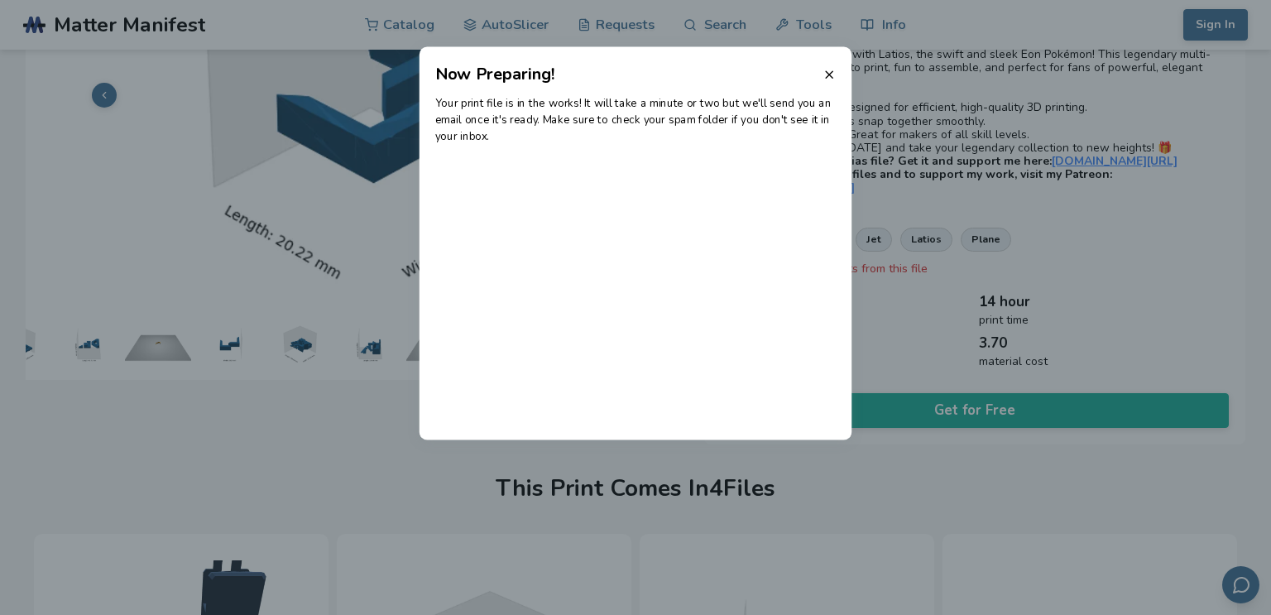
click at [839, 70] on header "Now Preparing!" at bounding box center [636, 67] width 433 height 40
click at [837, 75] on header "Now Preparing!" at bounding box center [636, 67] width 433 height 40
click at [830, 74] on line at bounding box center [829, 74] width 7 height 7
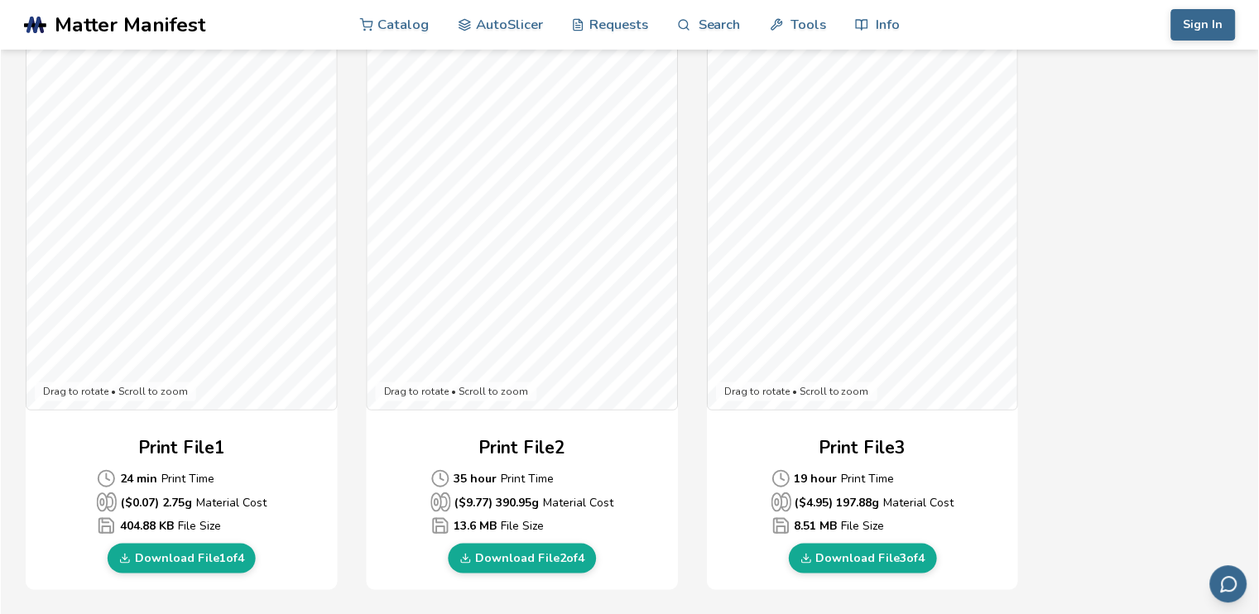
scroll to position [432, 0]
drag, startPoint x: 569, startPoint y: 544, endPoint x: 531, endPoint y: 535, distance: 39.1
click at [531, 535] on p "13.6 MB File Size" at bounding box center [521, 526] width 183 height 19
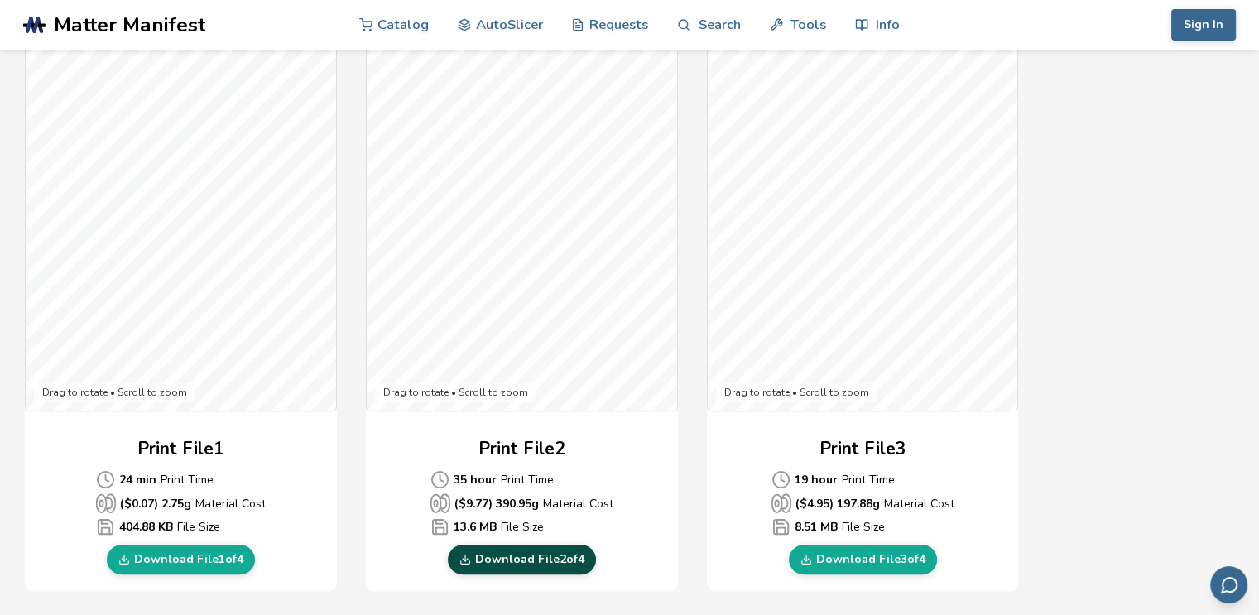
click at [536, 555] on link "Download File 2 of 4" at bounding box center [522, 560] width 148 height 30
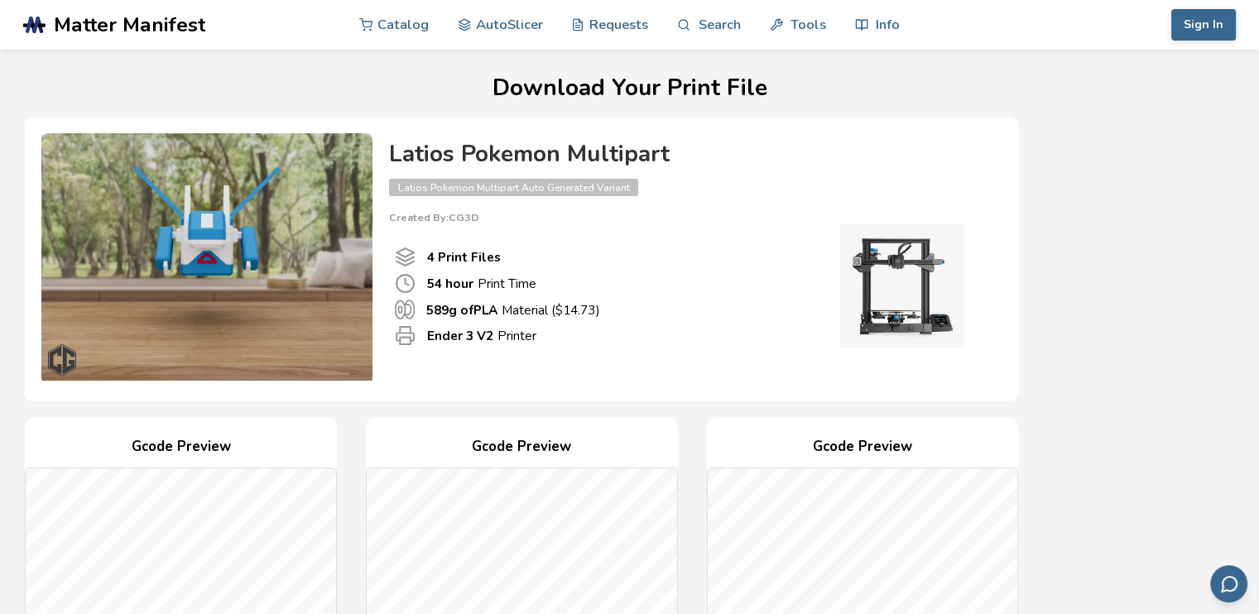
scroll to position [0, 0]
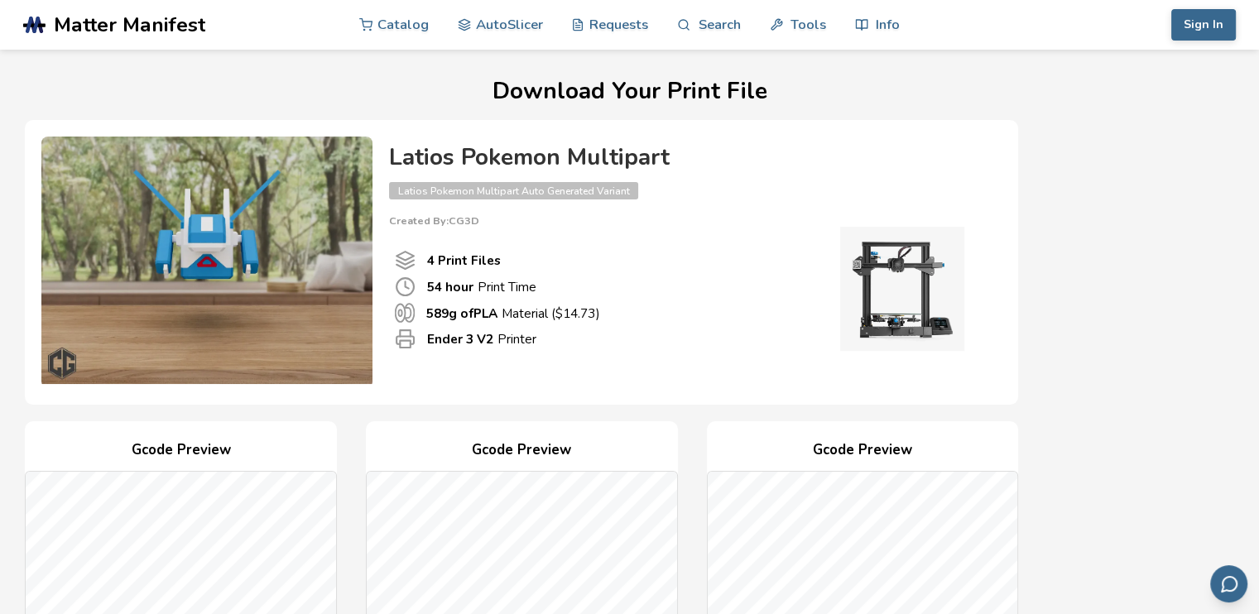
click at [612, 163] on h4 "Latios Pokemon Multipart" at bounding box center [687, 158] width 596 height 26
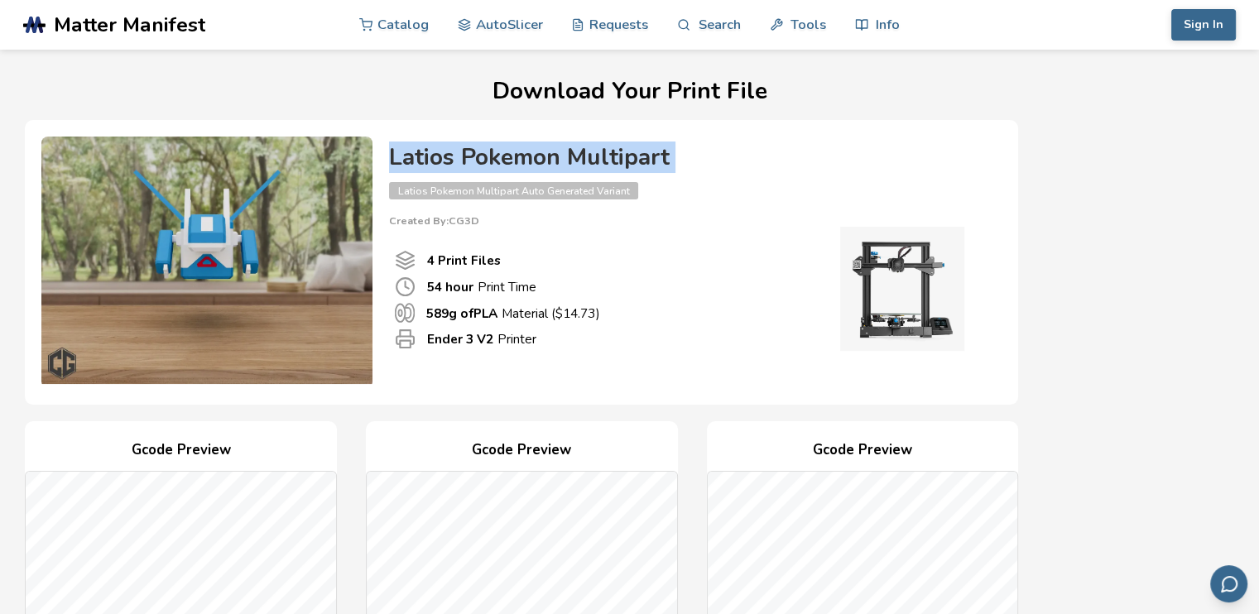
copy h4 "Latios Pokemon Multipart"
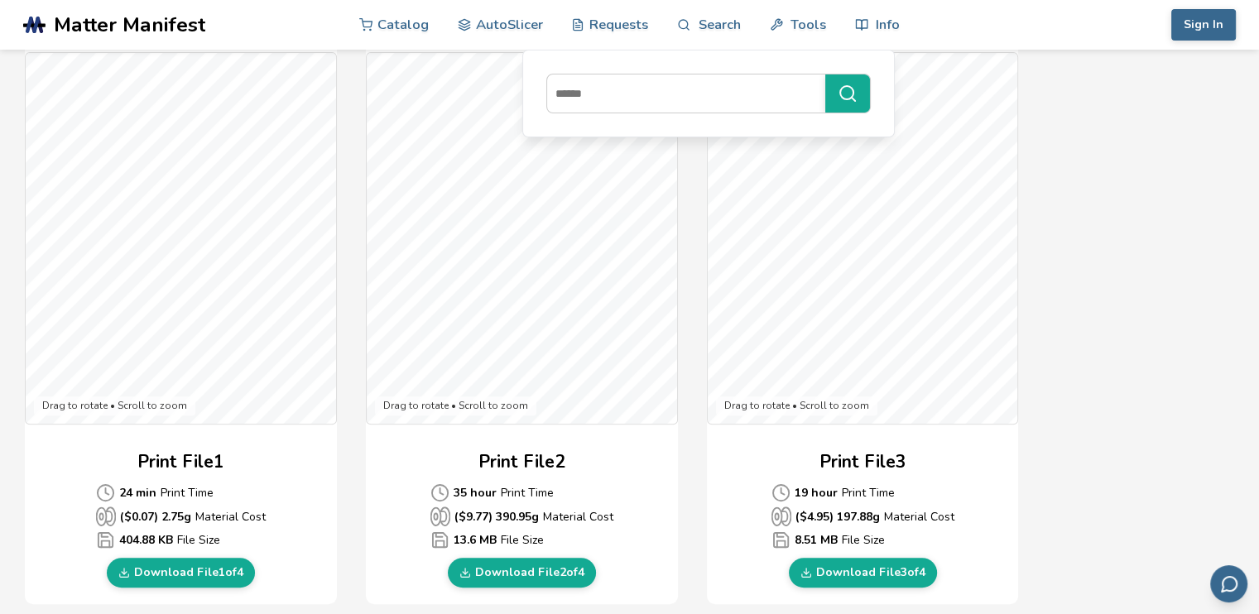
scroll to position [420, 0]
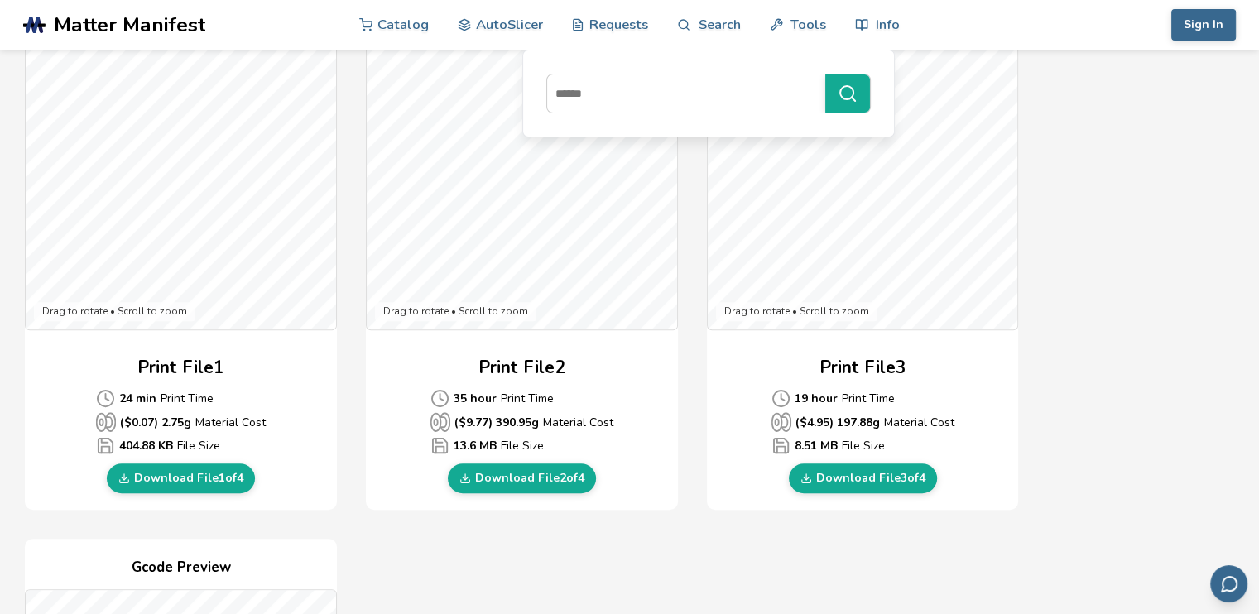
scroll to position [507, 0]
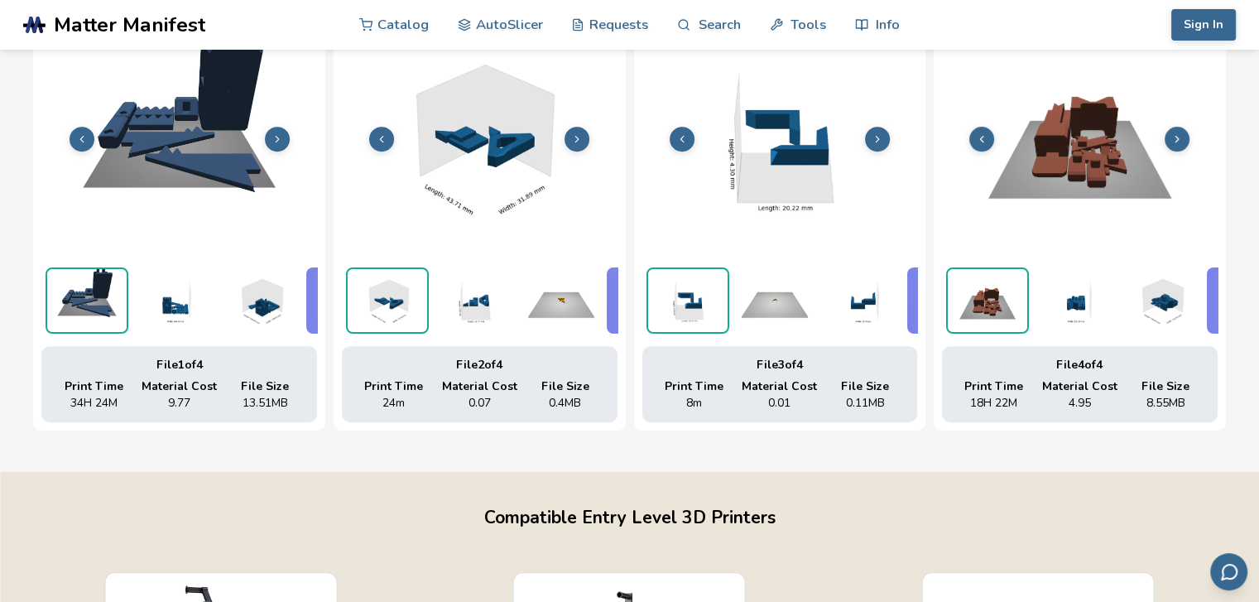
scroll to position [705, 0]
click at [170, 175] on img at bounding box center [179, 138] width 276 height 206
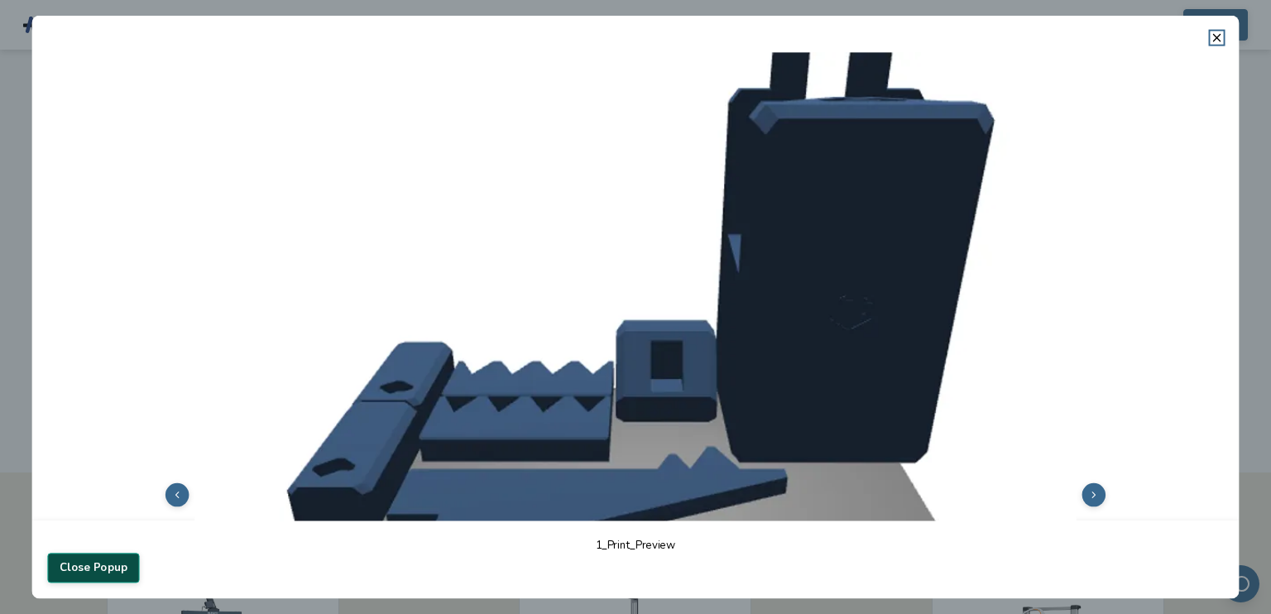
click at [86, 562] on button "Close Popup" at bounding box center [93, 568] width 92 height 30
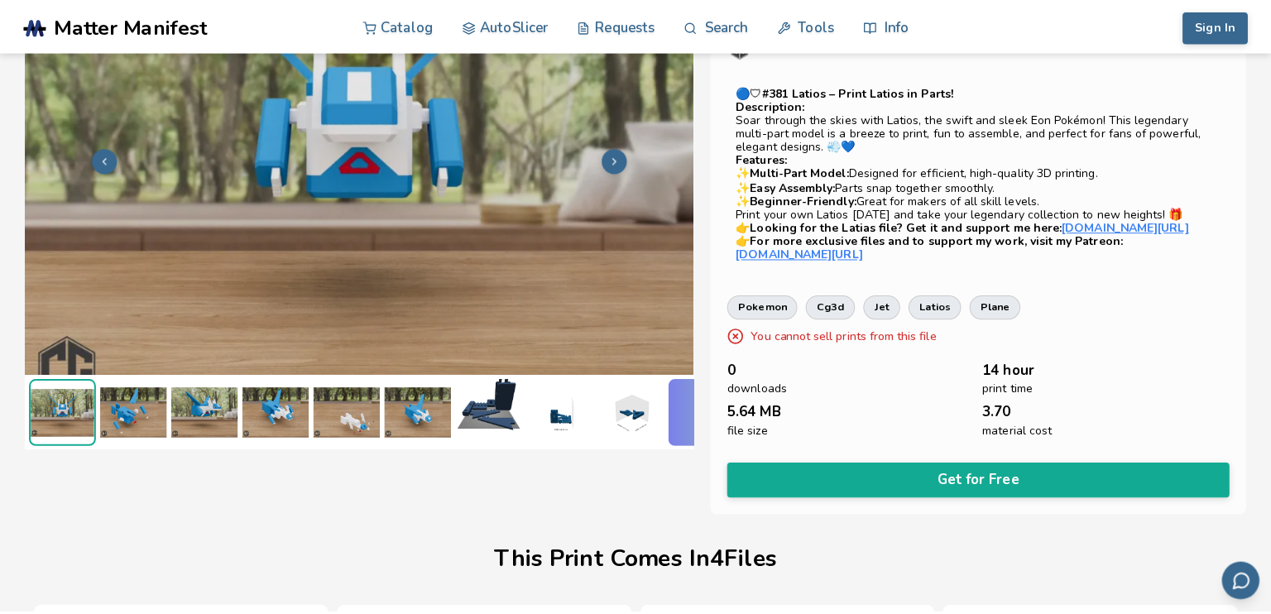
scroll to position [118, 0]
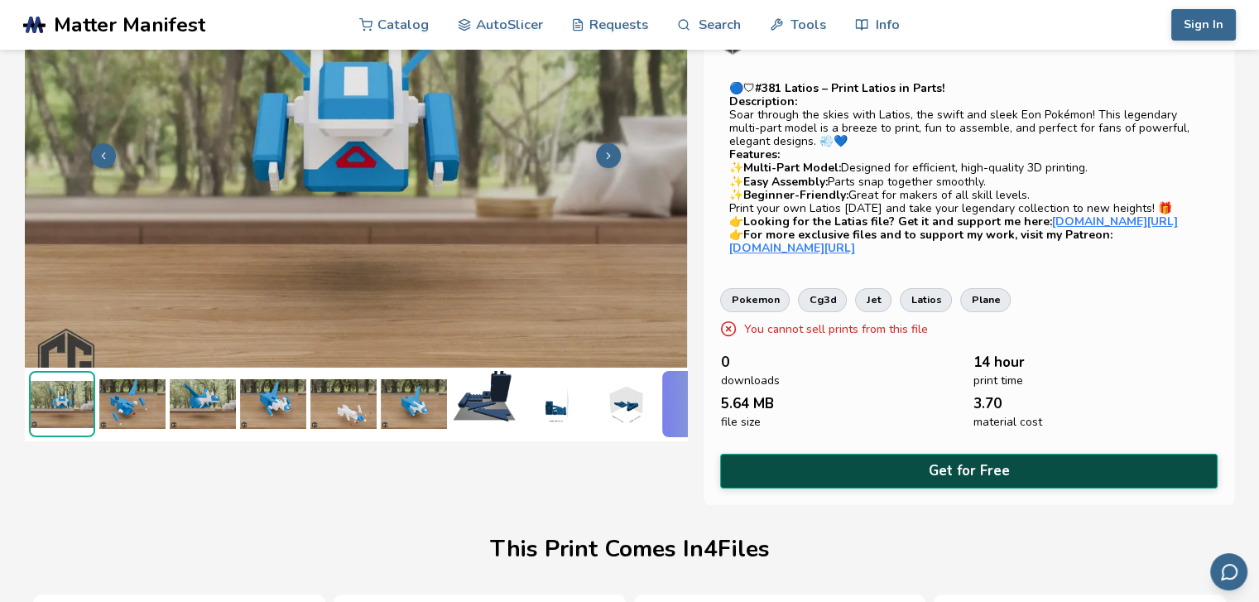
click at [925, 478] on button "Get for Free" at bounding box center [968, 471] width 497 height 34
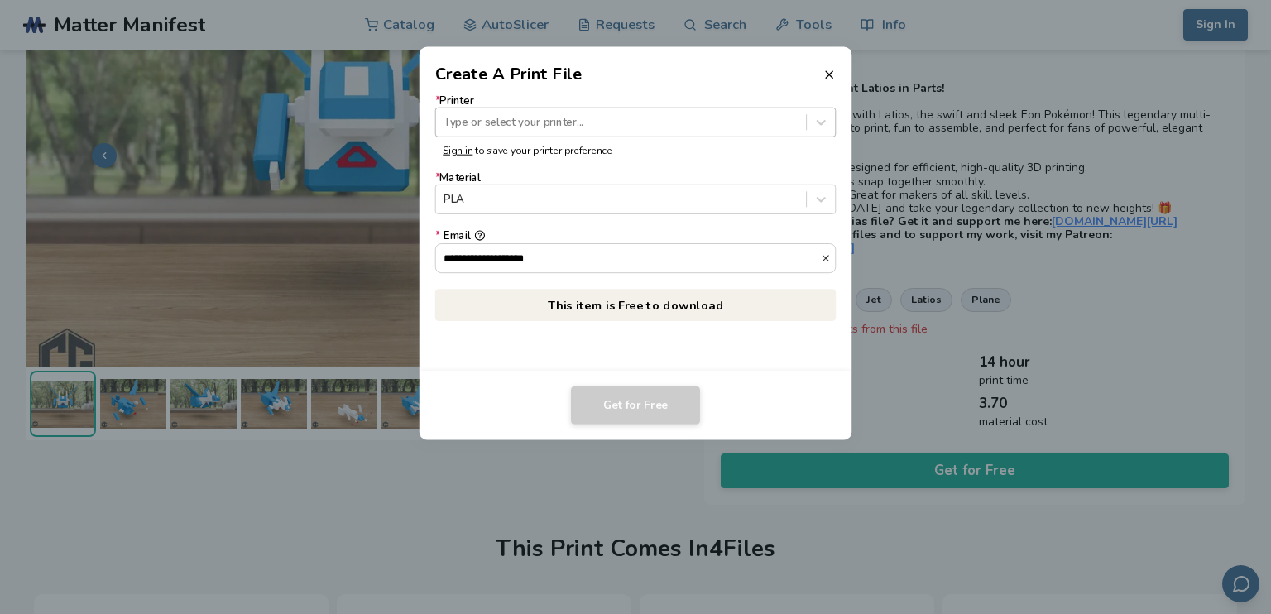
click at [609, 125] on div at bounding box center [621, 122] width 354 height 16
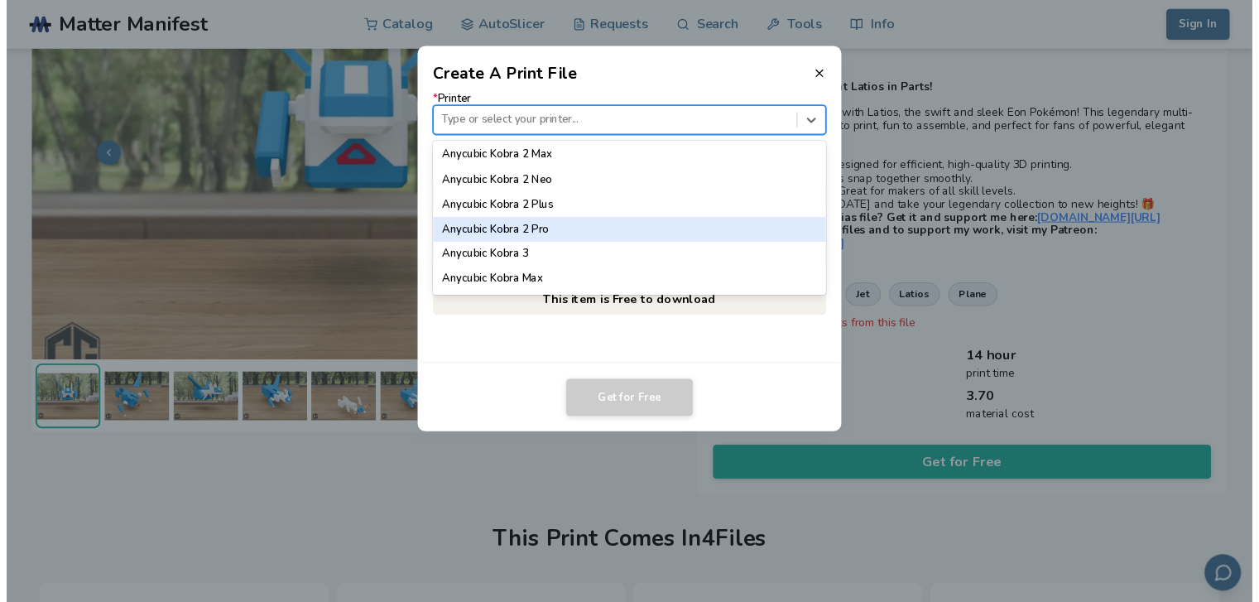
scroll to position [0, 0]
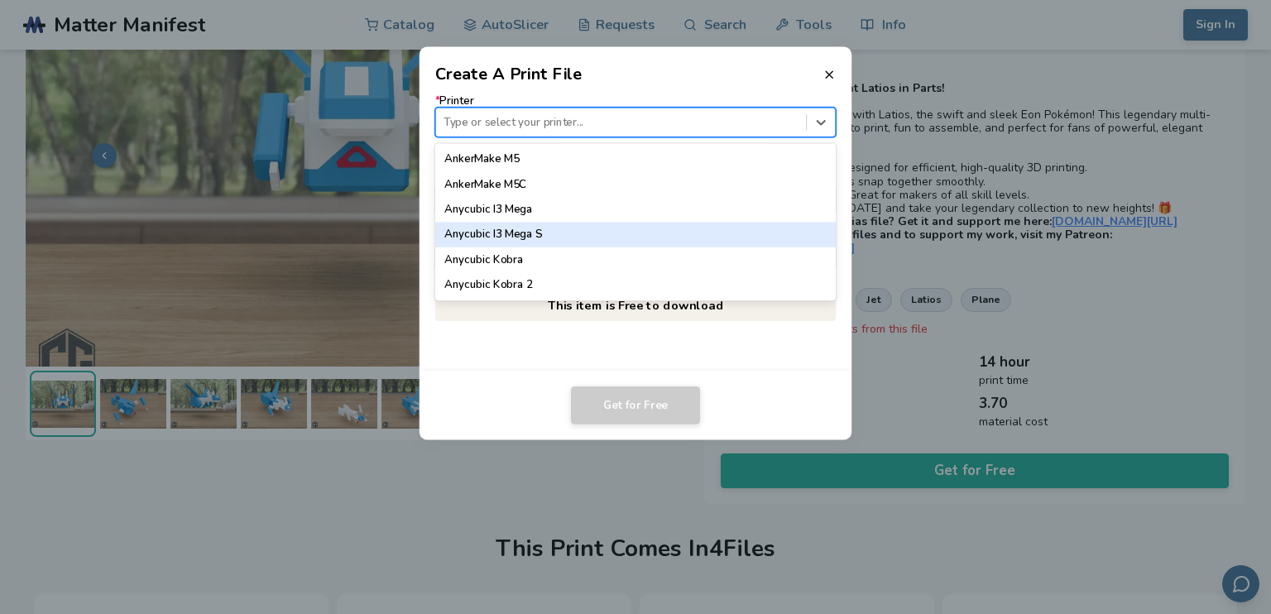
click at [958, 261] on dialog "Create A Print File * Printer 64 results available. Use Up and Down to choose o…" at bounding box center [635, 308] width 1208 height 584
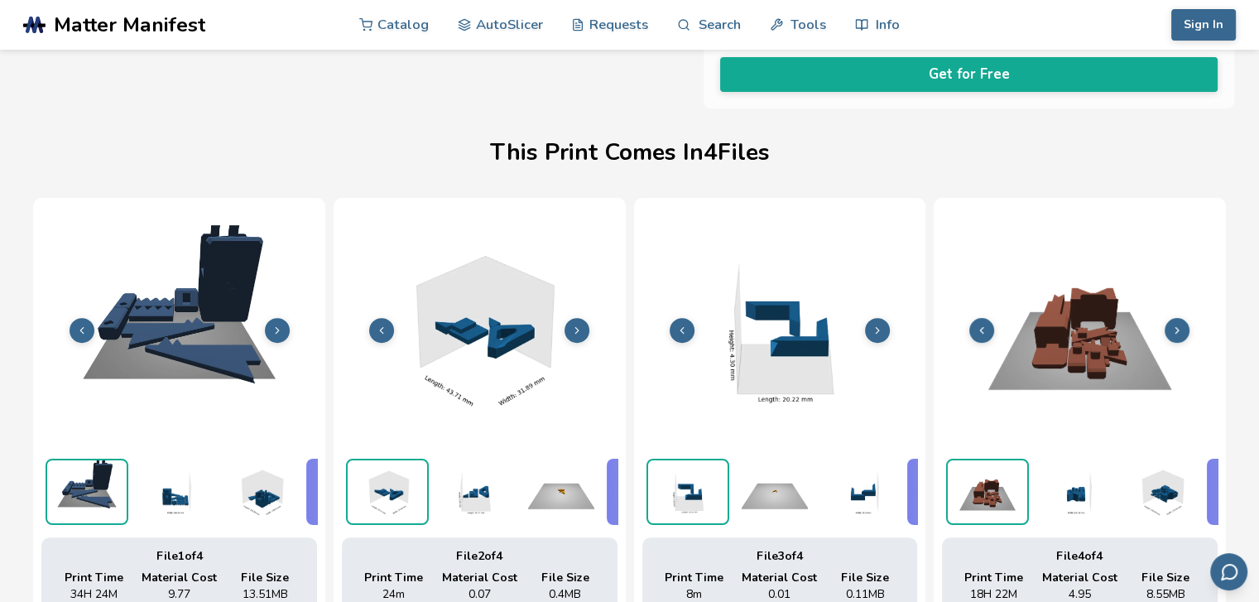
scroll to position [463, 0]
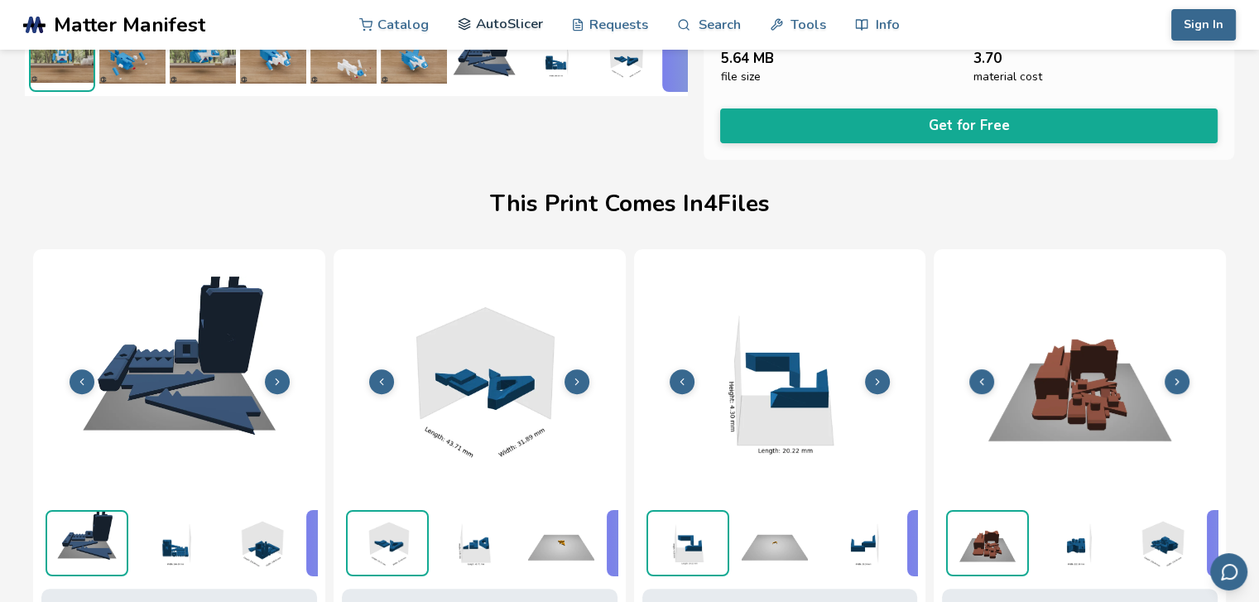
click at [526, 16] on link "AutoSlicer" at bounding box center [500, 24] width 85 height 50
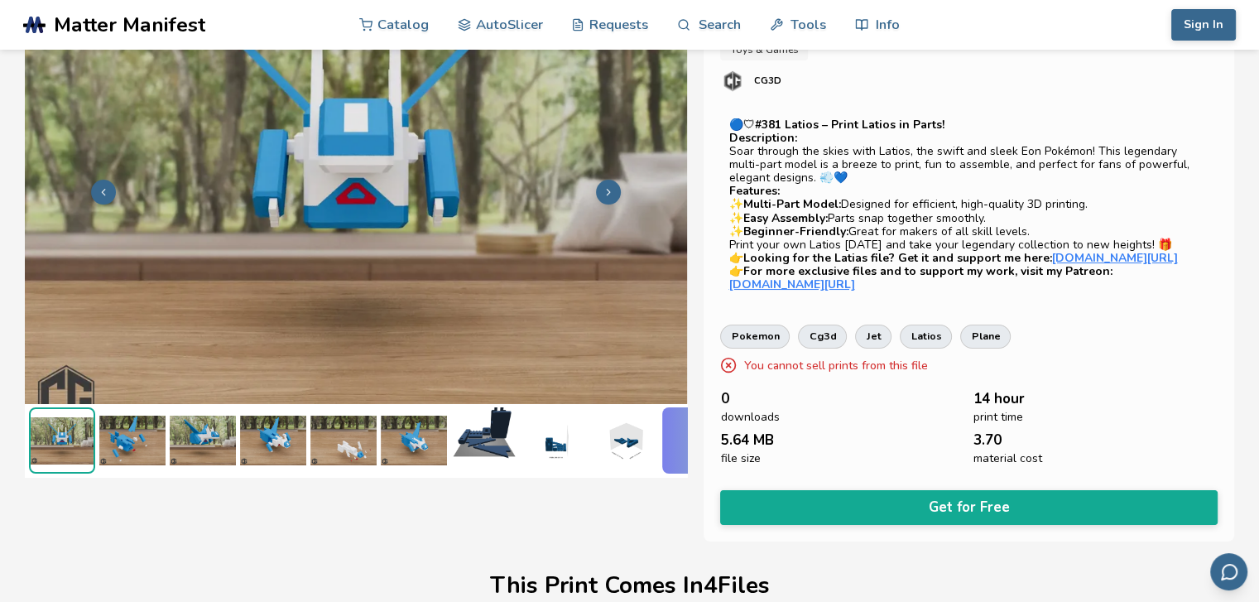
scroll to position [45, 0]
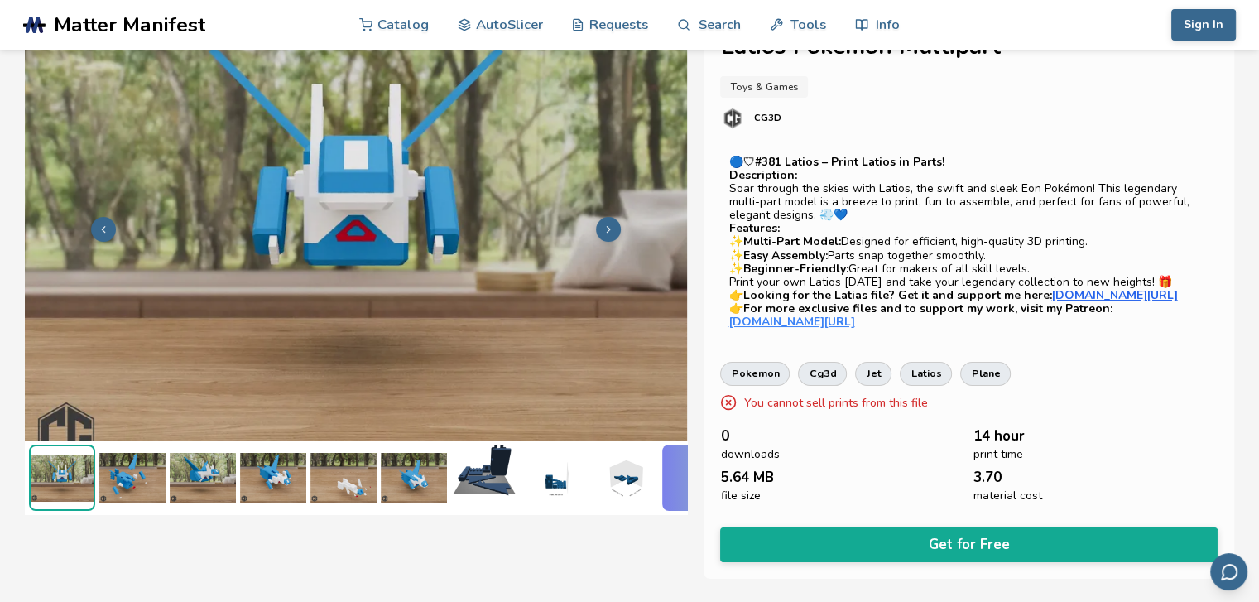
click at [1081, 298] on strong "[DOMAIN_NAME][URL]" at bounding box center [1114, 295] width 126 height 16
